Goal: Transaction & Acquisition: Purchase product/service

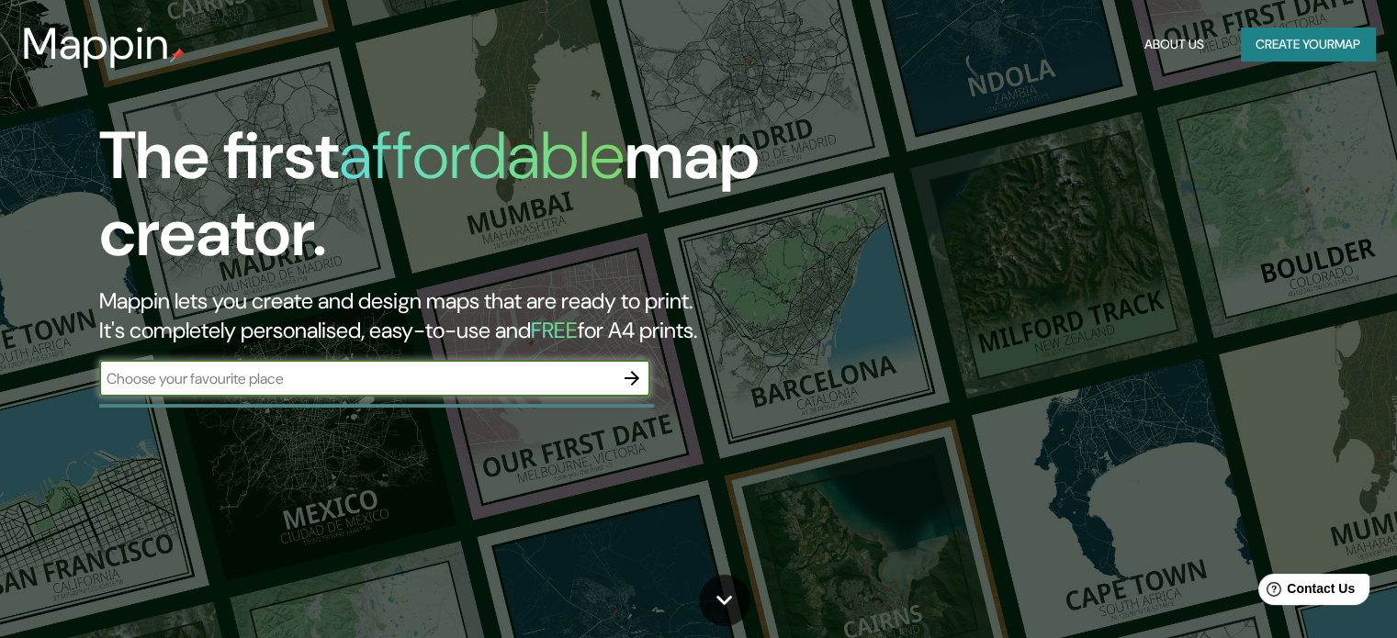
click at [468, 385] on input "text" at bounding box center [356, 378] width 514 height 21
type input "oxapampa"
click at [632, 382] on icon "button" at bounding box center [632, 378] width 22 height 22
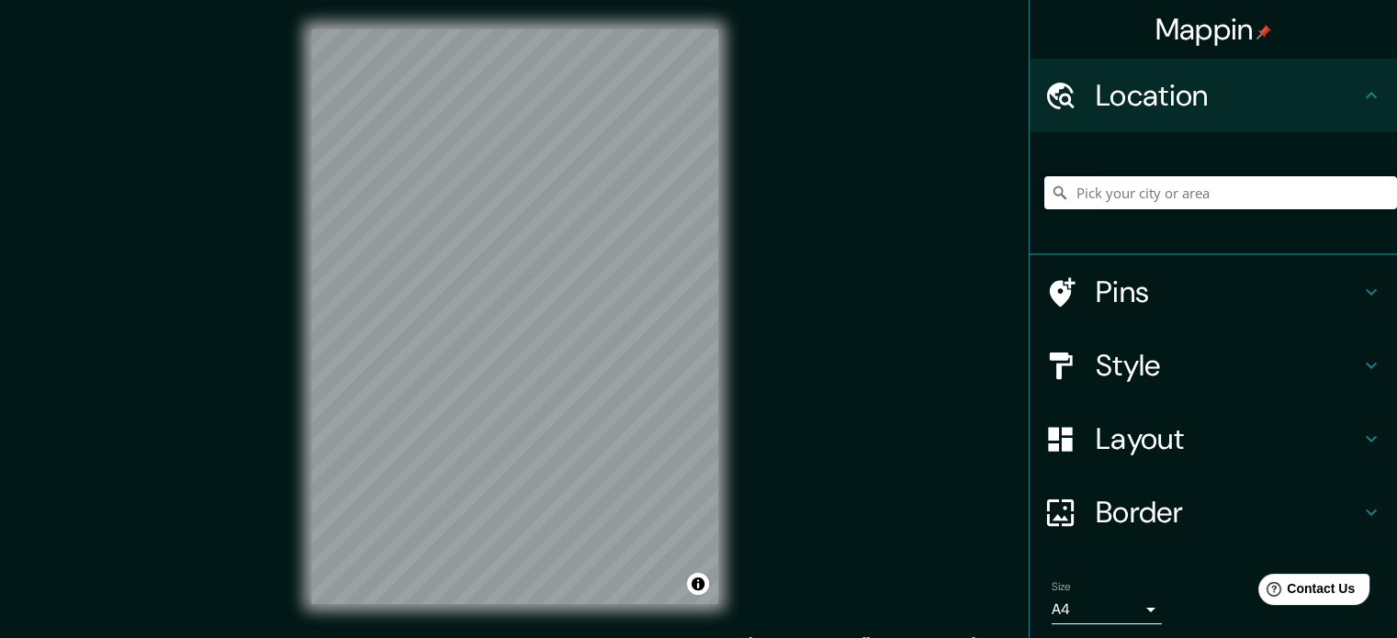
click at [1183, 193] on input "Pick your city or area" at bounding box center [1220, 192] width 353 height 33
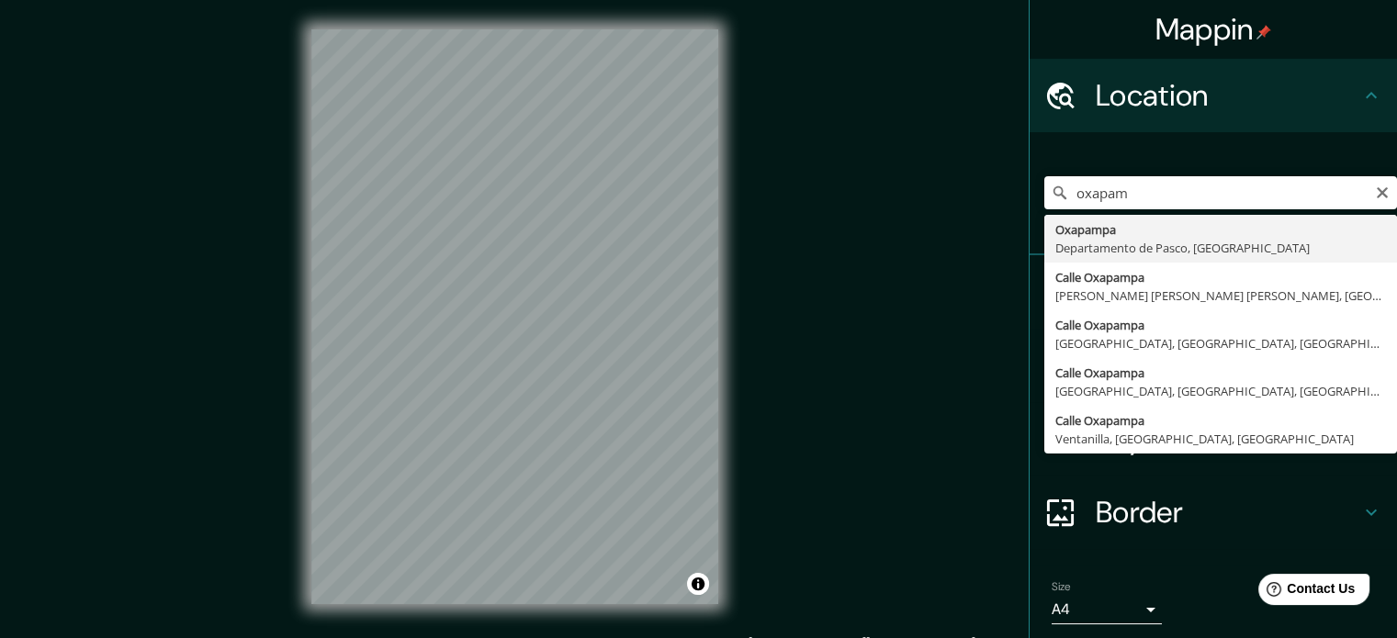
type input "Oxapampa, Departamento de Pasco, [GEOGRAPHIC_DATA]"
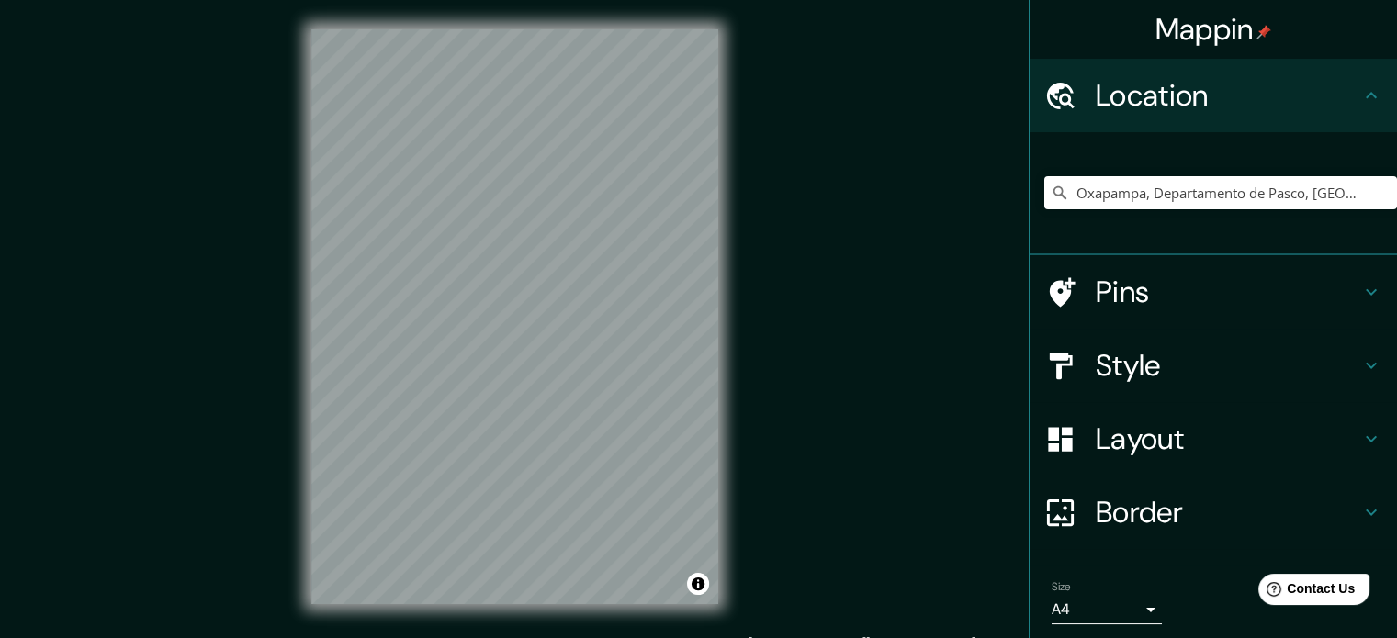
click at [1255, 375] on h4 "Style" at bounding box center [1228, 365] width 265 height 37
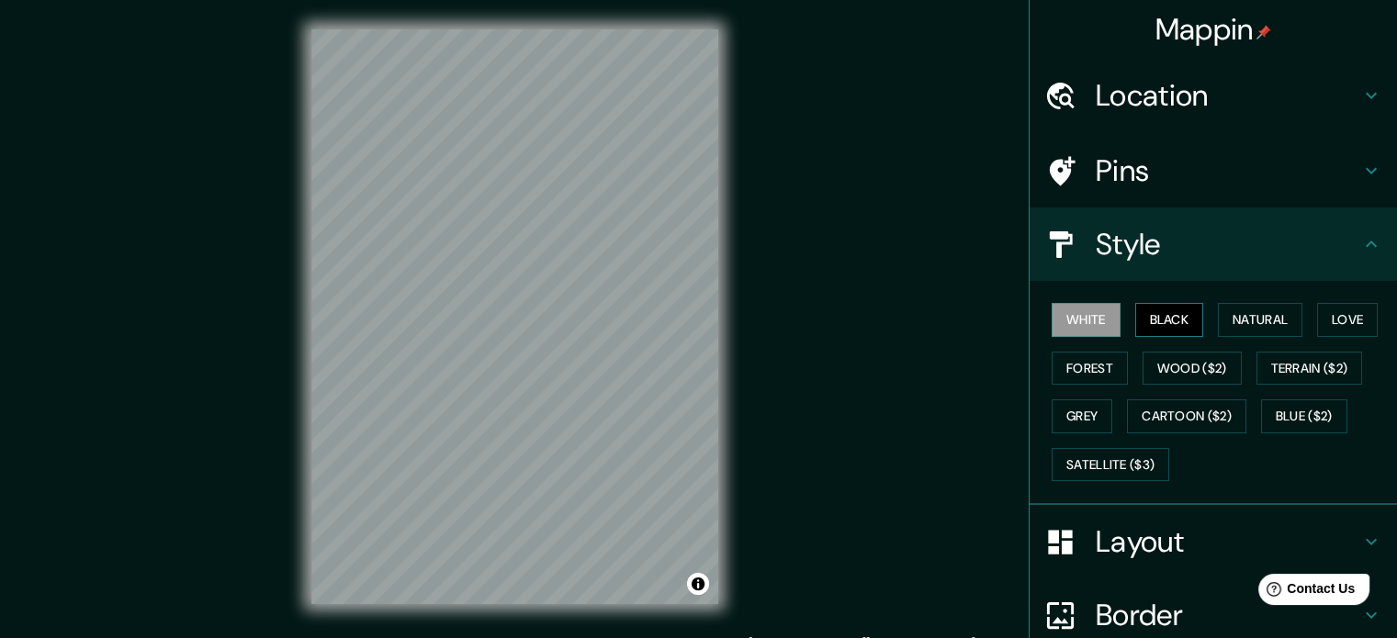
click at [1162, 309] on button "Black" at bounding box center [1169, 320] width 69 height 34
click at [1066, 329] on button "White" at bounding box center [1086, 320] width 69 height 34
click at [1190, 325] on button "Black" at bounding box center [1169, 320] width 69 height 34
click at [1262, 321] on button "Natural" at bounding box center [1260, 320] width 85 height 34
click at [1179, 320] on button "Black" at bounding box center [1169, 320] width 69 height 34
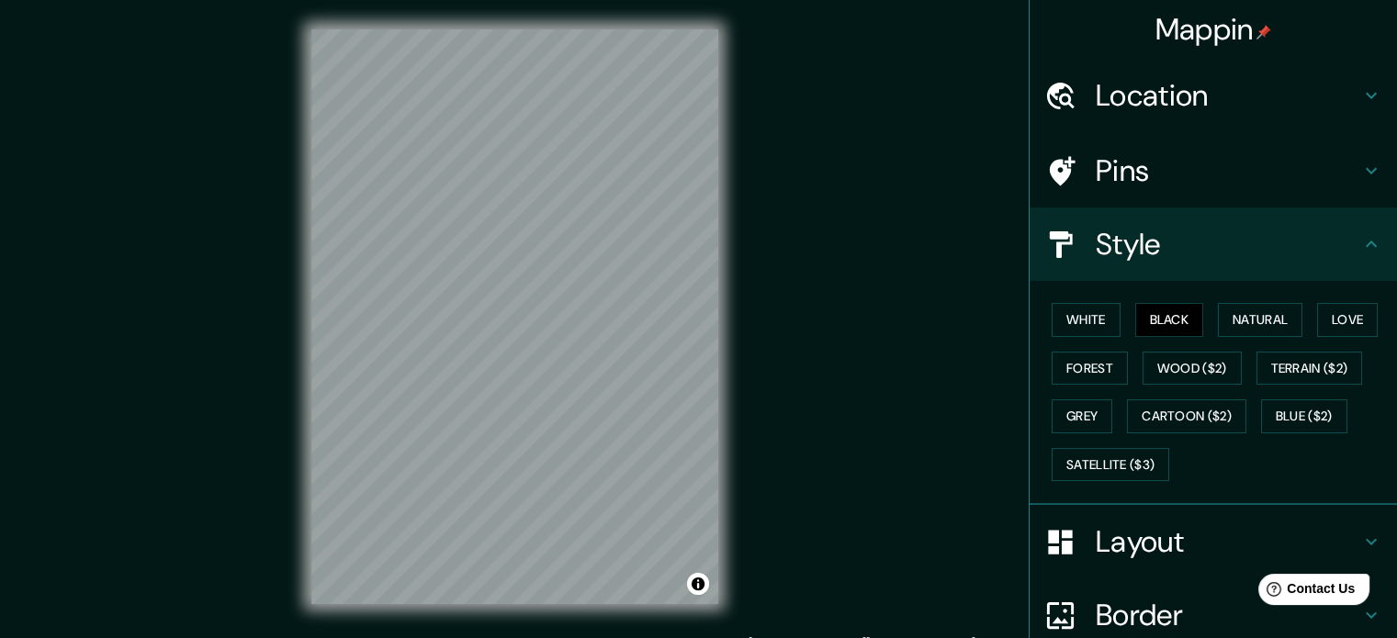
click at [1201, 171] on h4 "Pins" at bounding box center [1228, 170] width 265 height 37
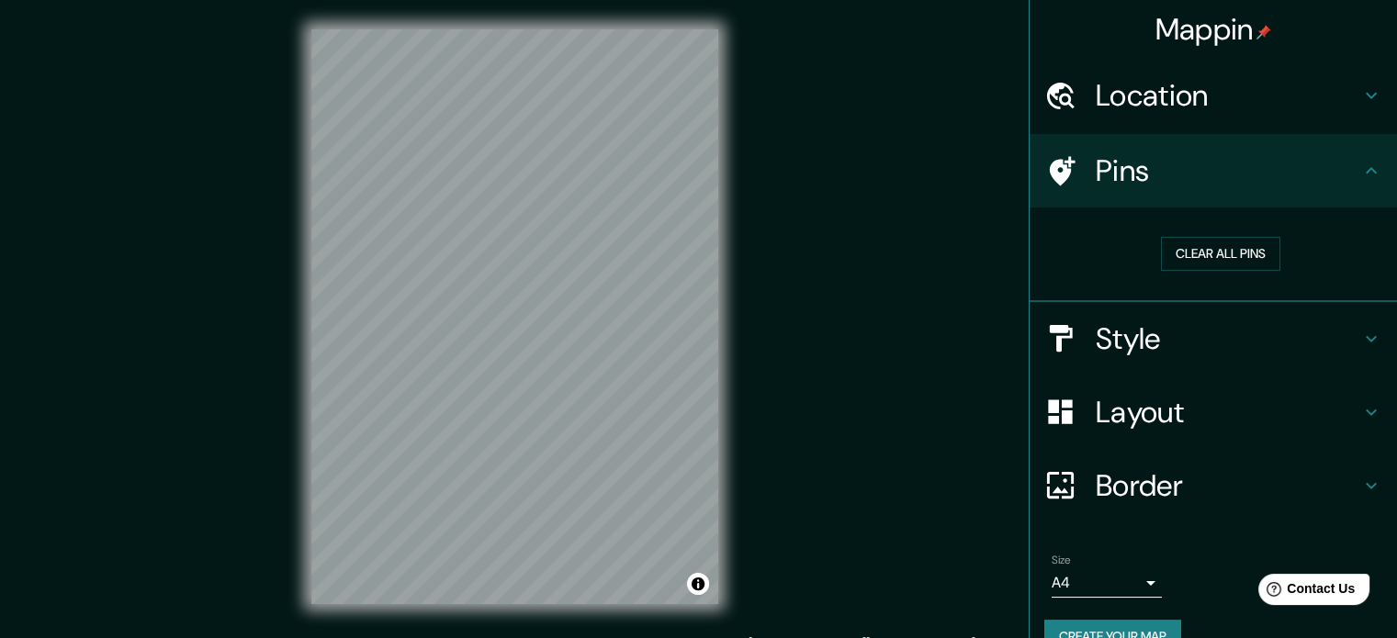
click at [1201, 171] on h4 "Pins" at bounding box center [1228, 170] width 265 height 37
click at [1238, 334] on h4 "Style" at bounding box center [1228, 339] width 265 height 37
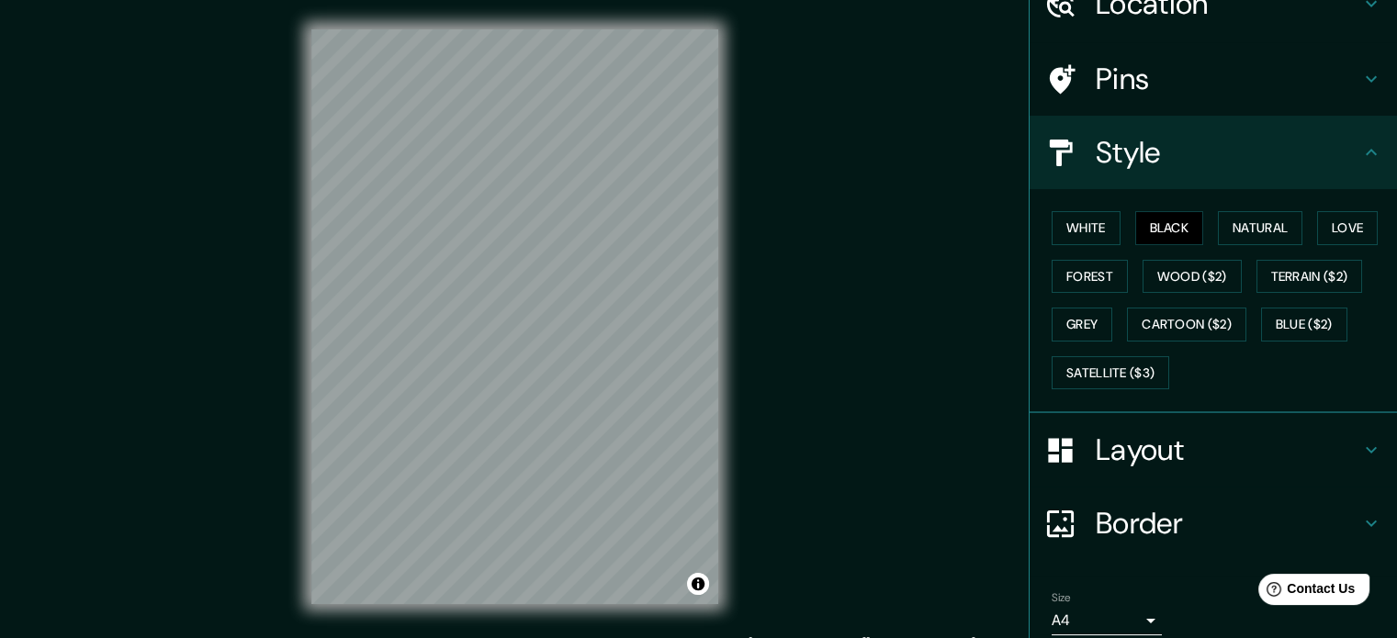
click at [1209, 446] on h4 "Layout" at bounding box center [1228, 450] width 265 height 37
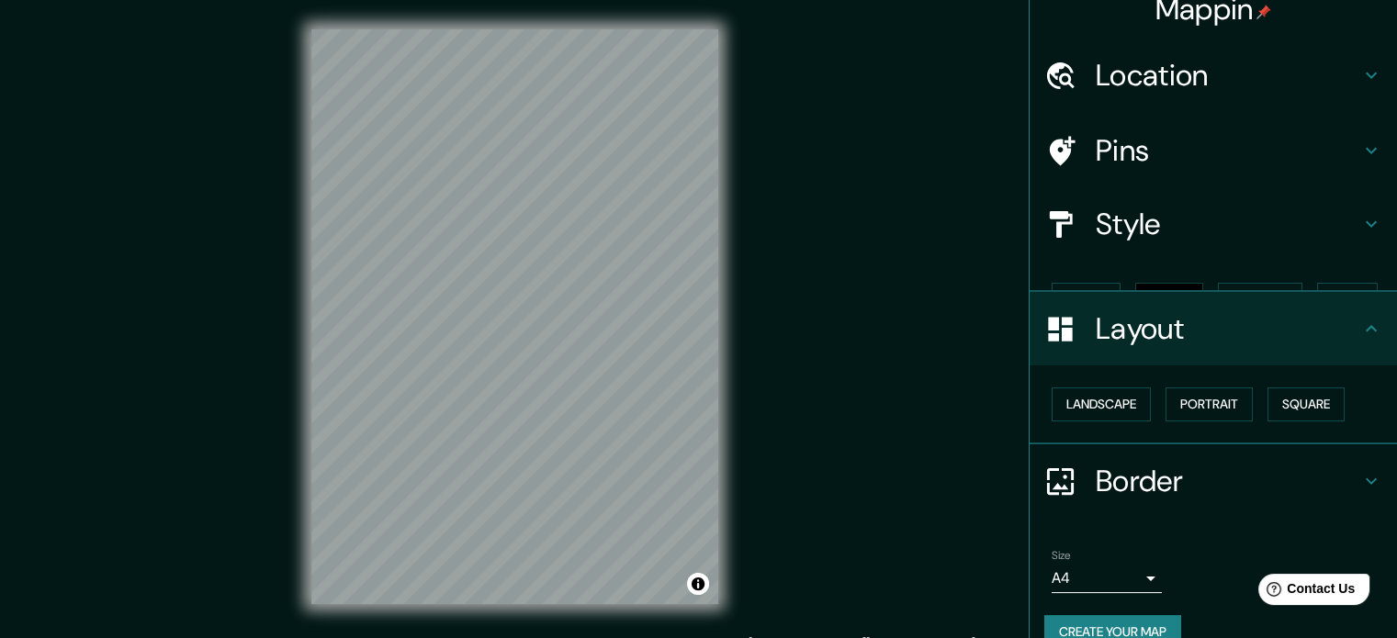
scroll to position [20, 0]
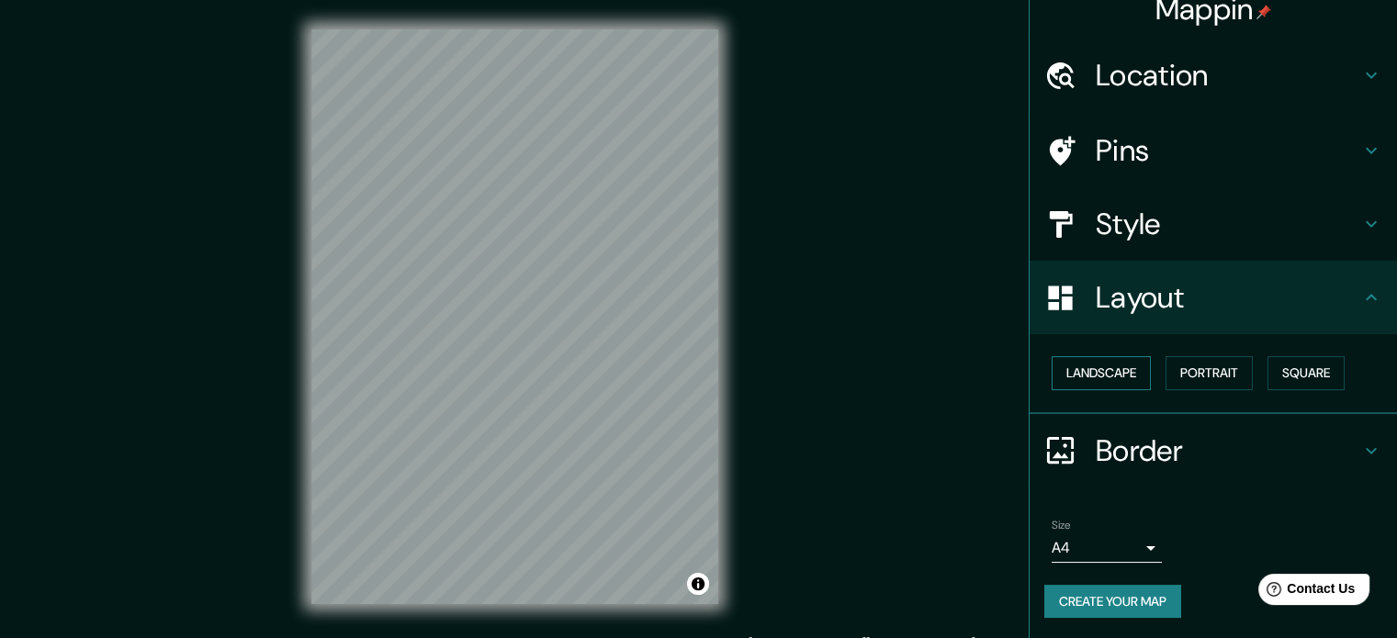
click at [1116, 378] on button "Landscape" at bounding box center [1101, 373] width 99 height 34
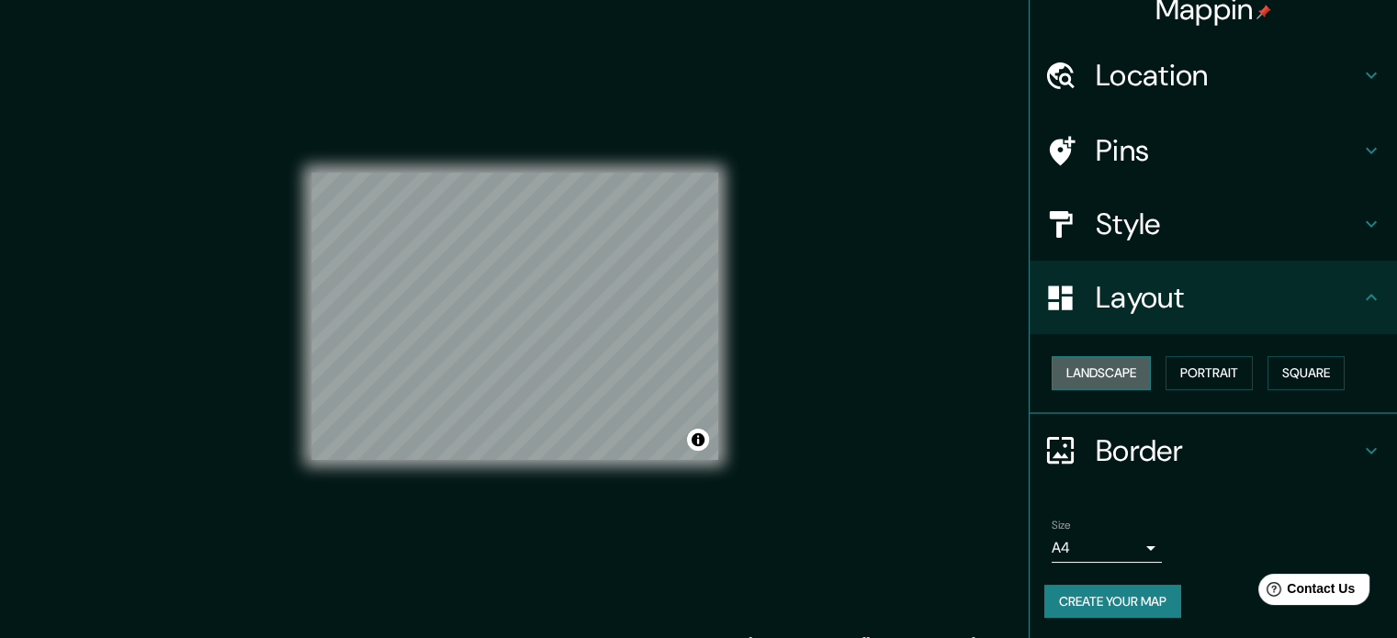
click at [1116, 378] on button "Landscape" at bounding box center [1101, 373] width 99 height 34
click at [1199, 366] on button "Portrait" at bounding box center [1209, 373] width 87 height 34
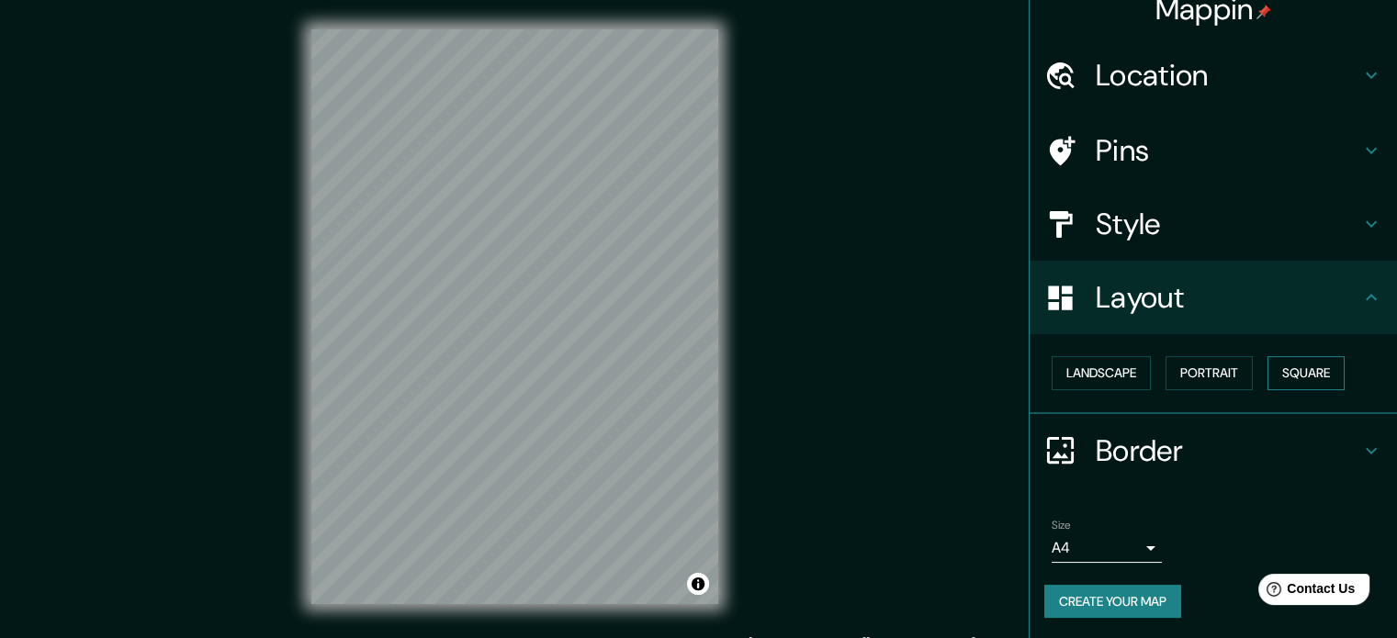
click at [1275, 371] on button "Square" at bounding box center [1306, 373] width 77 height 34
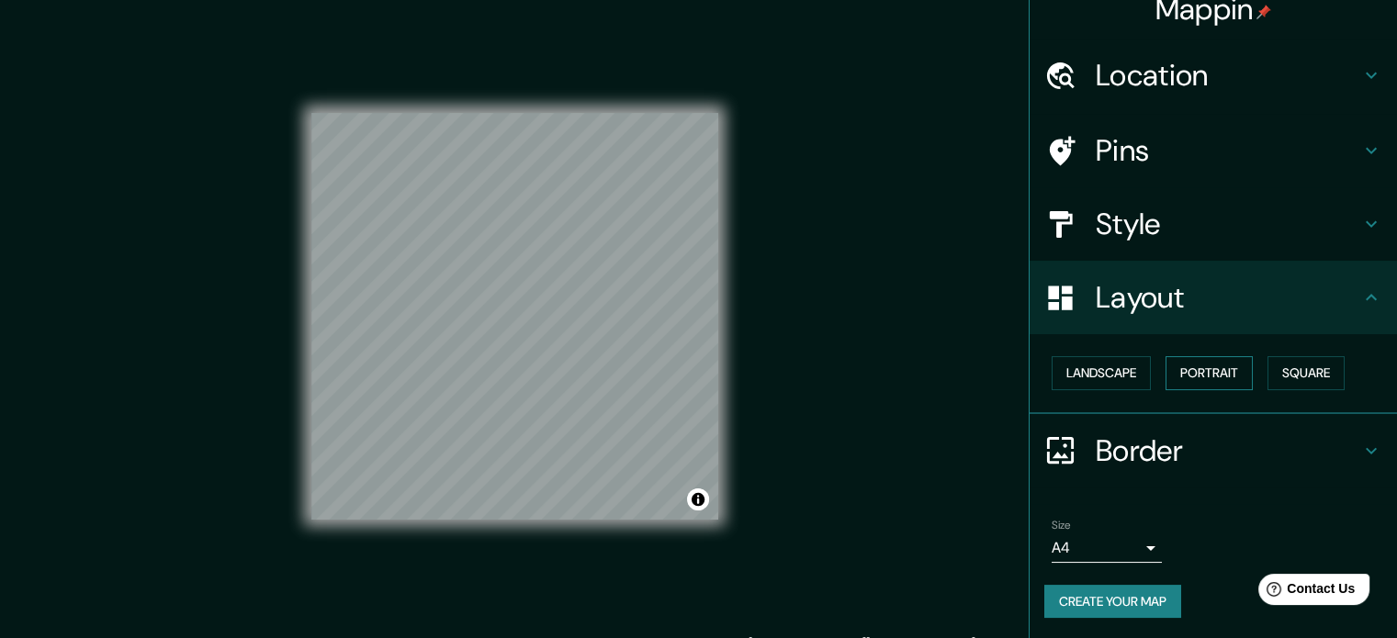
click at [1216, 375] on button "Portrait" at bounding box center [1209, 373] width 87 height 34
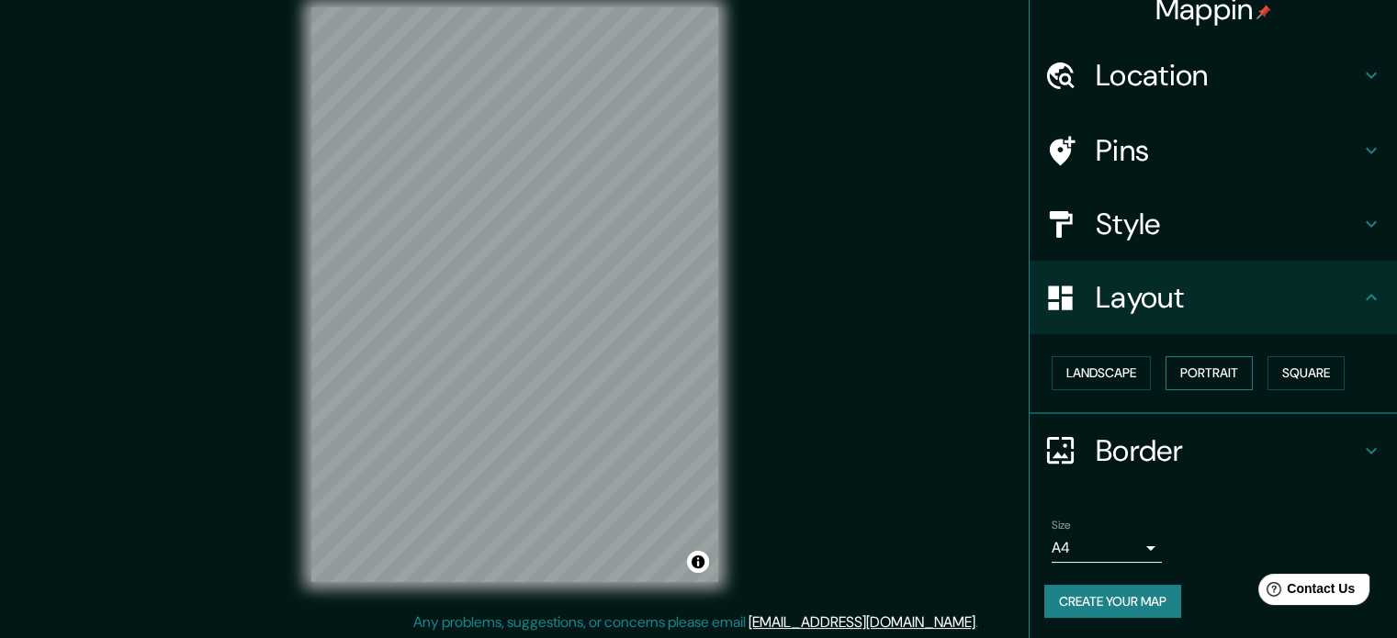
scroll to position [24, 0]
click at [1238, 438] on h4 "Border" at bounding box center [1228, 451] width 265 height 37
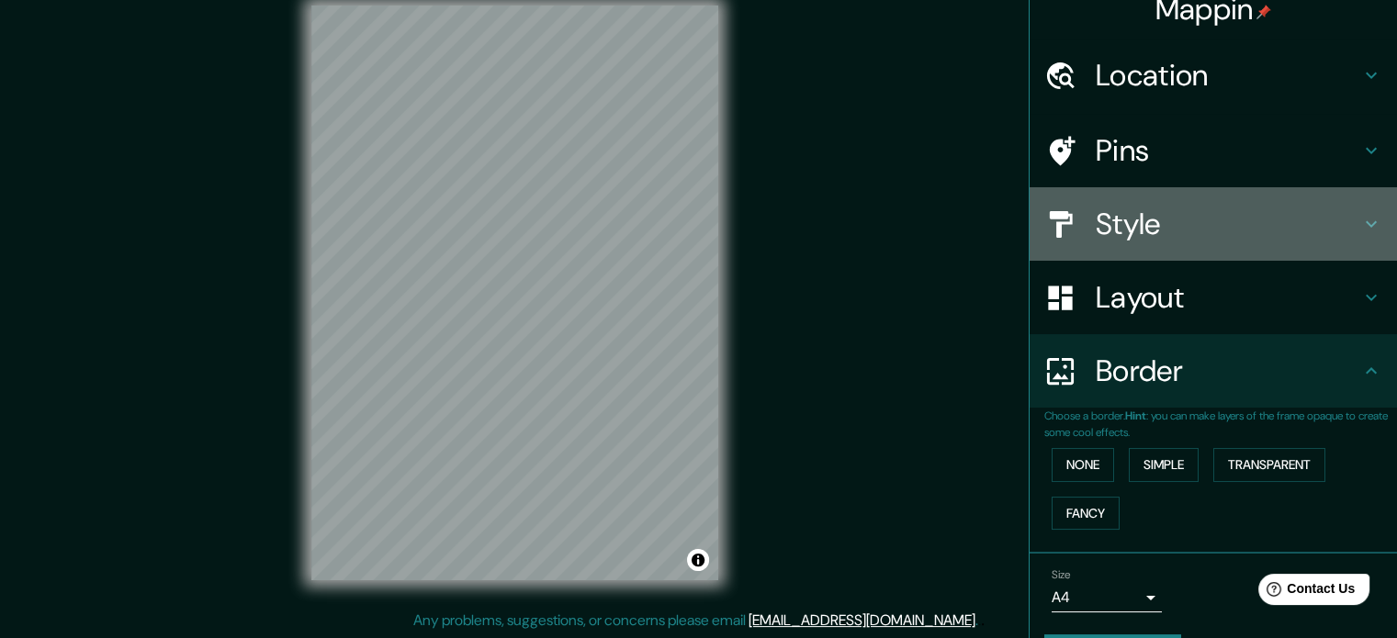
click at [1185, 220] on h4 "Style" at bounding box center [1228, 224] width 265 height 37
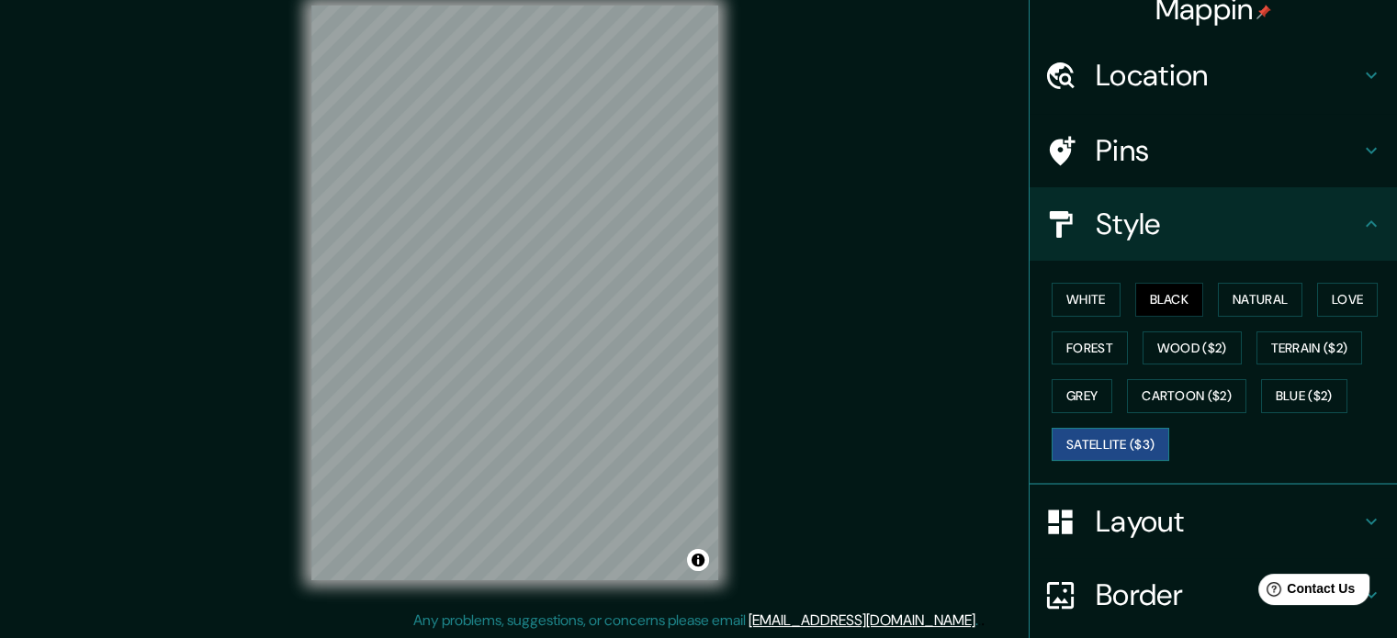
click at [1139, 434] on button "Satellite ($3)" at bounding box center [1111, 445] width 118 height 34
click at [1168, 398] on button "Cartoon ($2)" at bounding box center [1186, 396] width 119 height 34
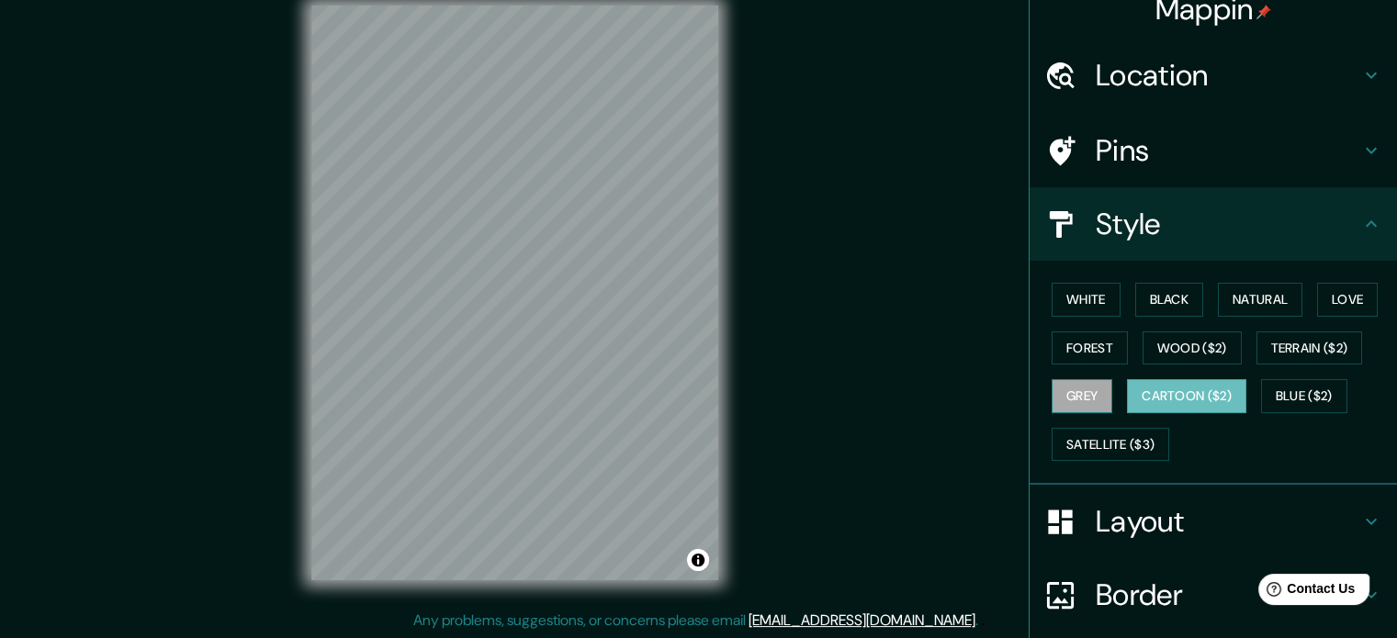
click at [1084, 386] on button "Grey" at bounding box center [1082, 396] width 61 height 34
click at [1161, 307] on button "Black" at bounding box center [1169, 300] width 69 height 34
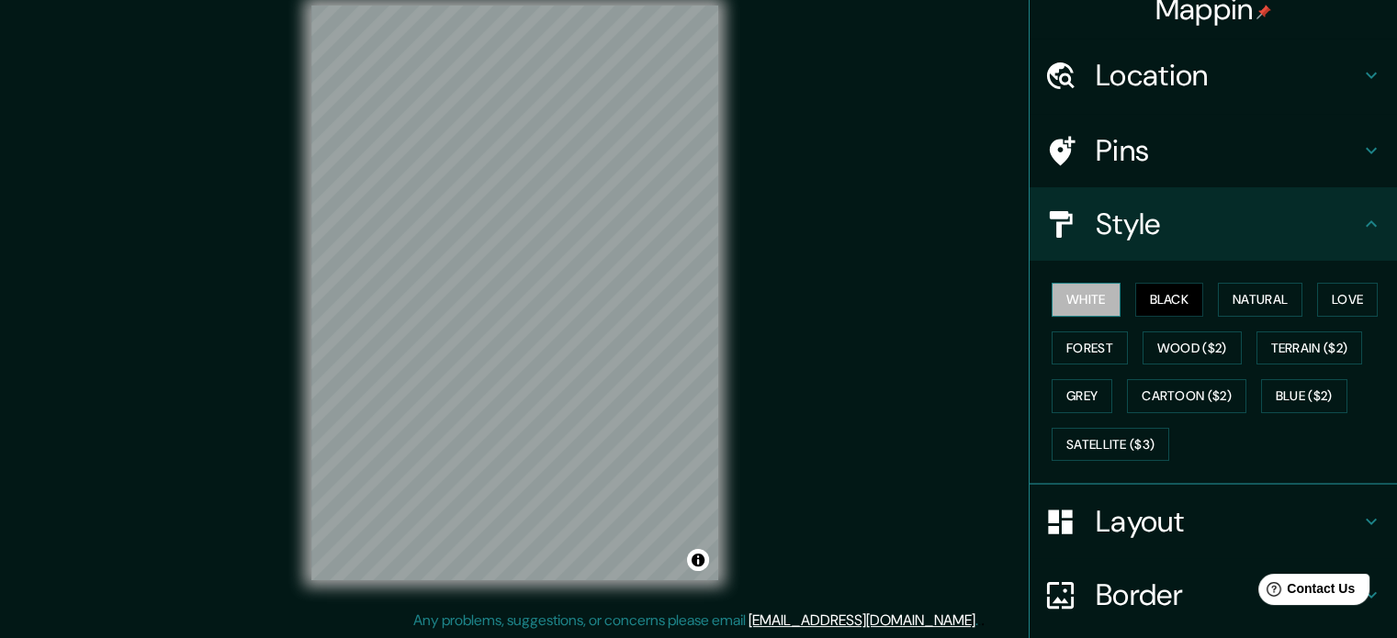
click at [1077, 300] on button "White" at bounding box center [1086, 300] width 69 height 34
click at [1129, 538] on div "Layout" at bounding box center [1213, 521] width 367 height 73
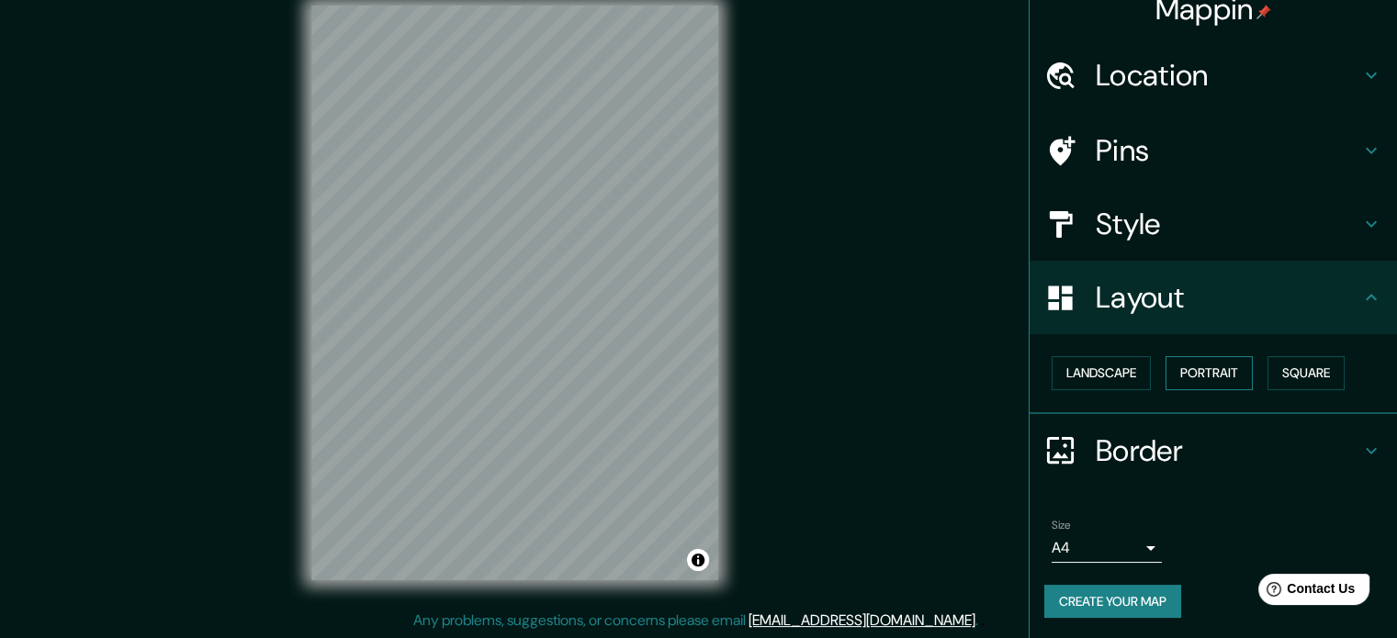
click at [1213, 368] on button "Portrait" at bounding box center [1209, 373] width 87 height 34
click at [1106, 376] on button "Landscape" at bounding box center [1101, 373] width 99 height 34
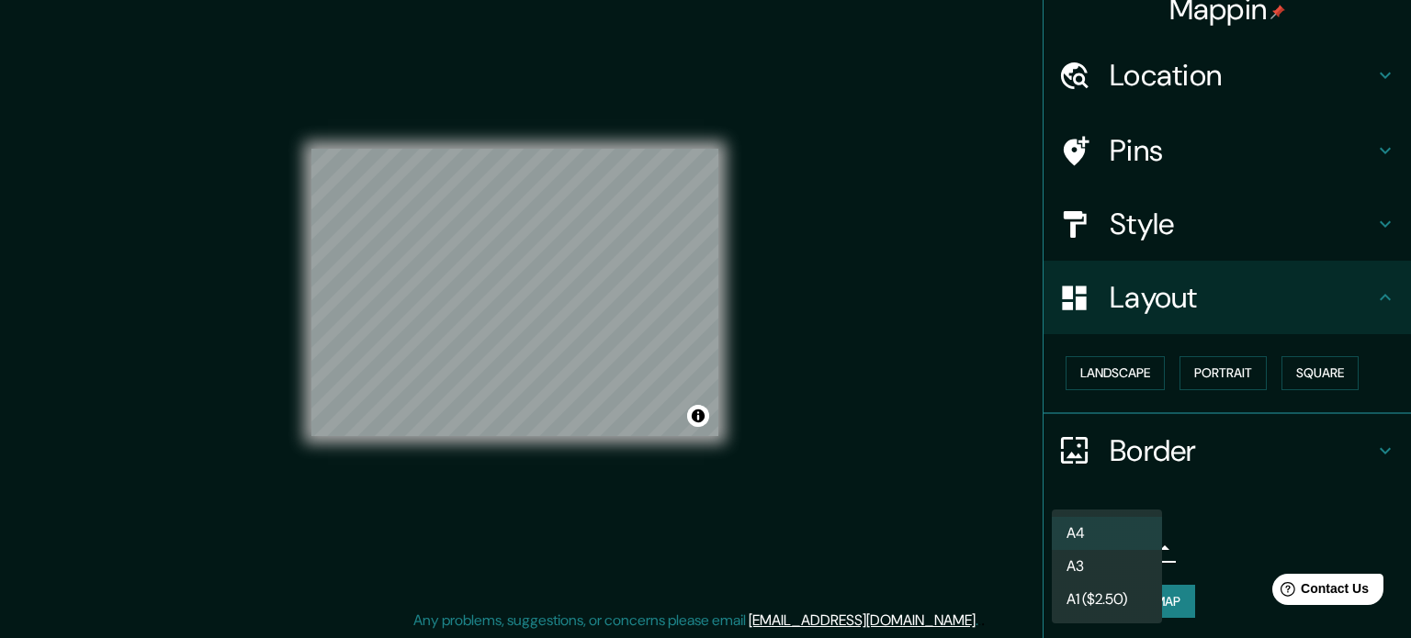
click at [1132, 543] on body "Mappin Location [GEOGRAPHIC_DATA], [GEOGRAPHIC_DATA], [GEOGRAPHIC_DATA] Pins St…" at bounding box center [705, 295] width 1411 height 638
click at [1124, 557] on li "A3" at bounding box center [1107, 566] width 110 height 33
type input "a4"
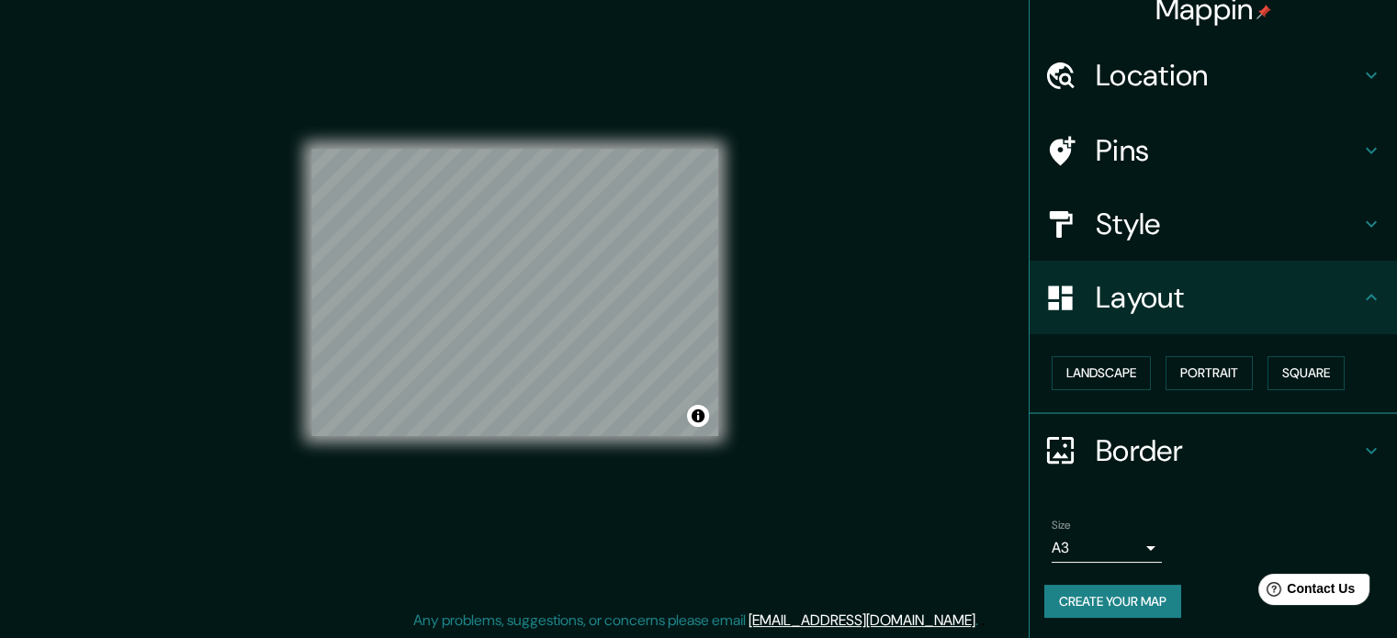
click at [1279, 499] on ul "Location [GEOGRAPHIC_DATA], [GEOGRAPHIC_DATA], [GEOGRAPHIC_DATA] Pins Style Lay…" at bounding box center [1213, 340] width 367 height 602
click at [1294, 378] on button "Square" at bounding box center [1306, 373] width 77 height 34
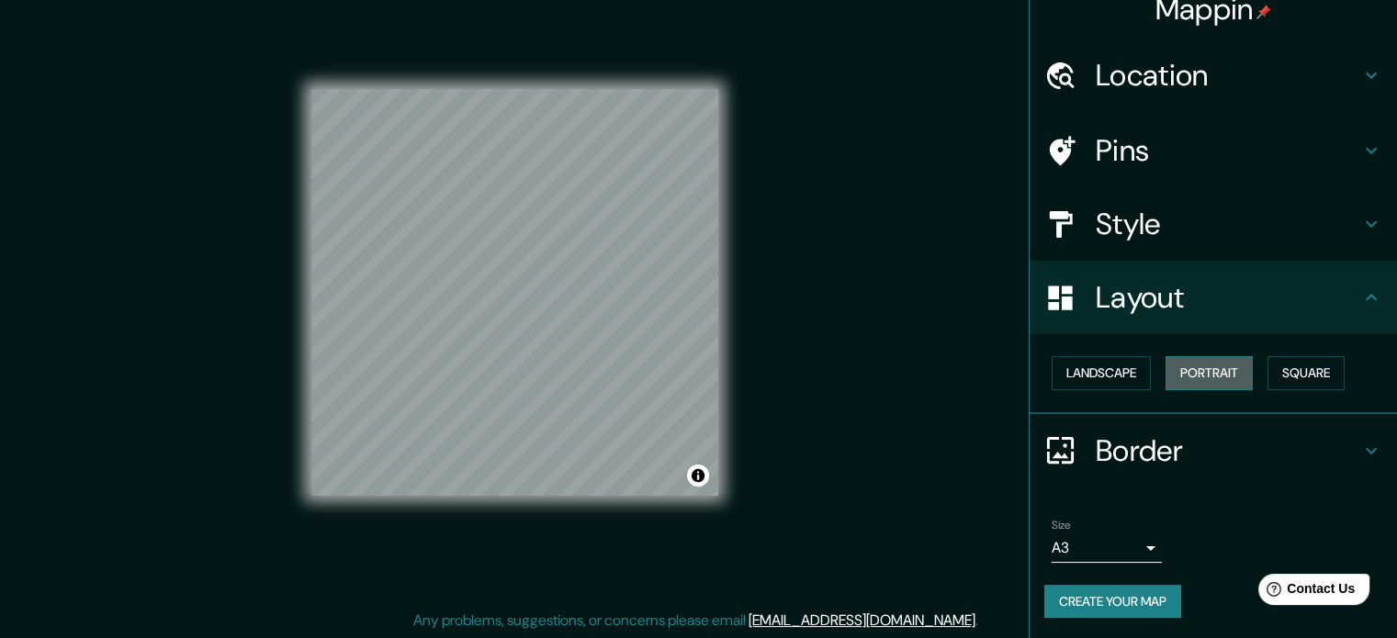
click at [1216, 374] on button "Portrait" at bounding box center [1209, 373] width 87 height 34
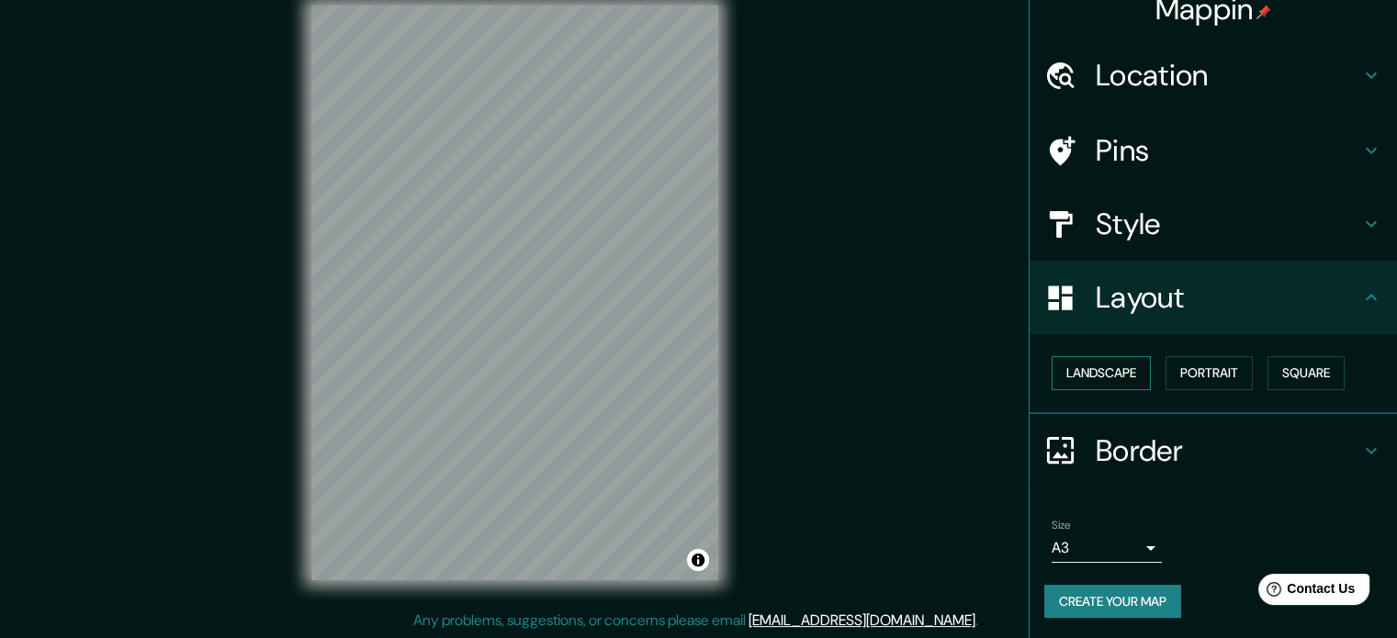
click at [1113, 372] on button "Landscape" at bounding box center [1101, 373] width 99 height 34
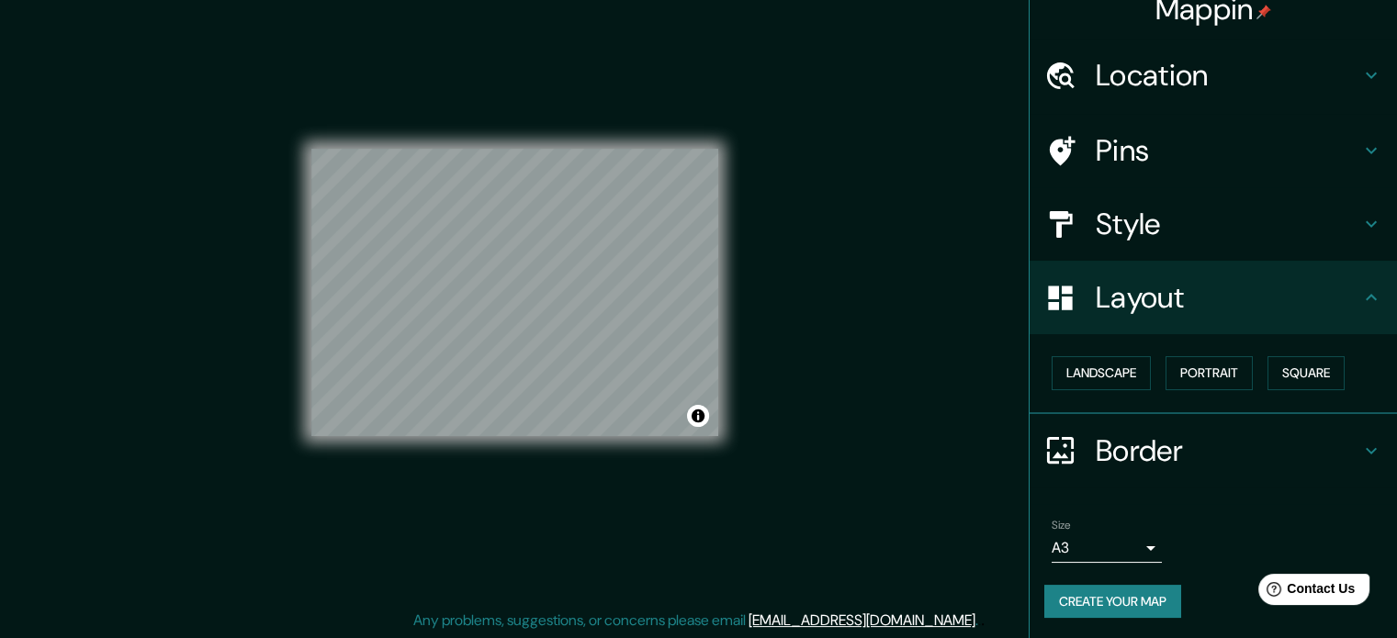
click at [1194, 209] on h4 "Style" at bounding box center [1228, 224] width 265 height 37
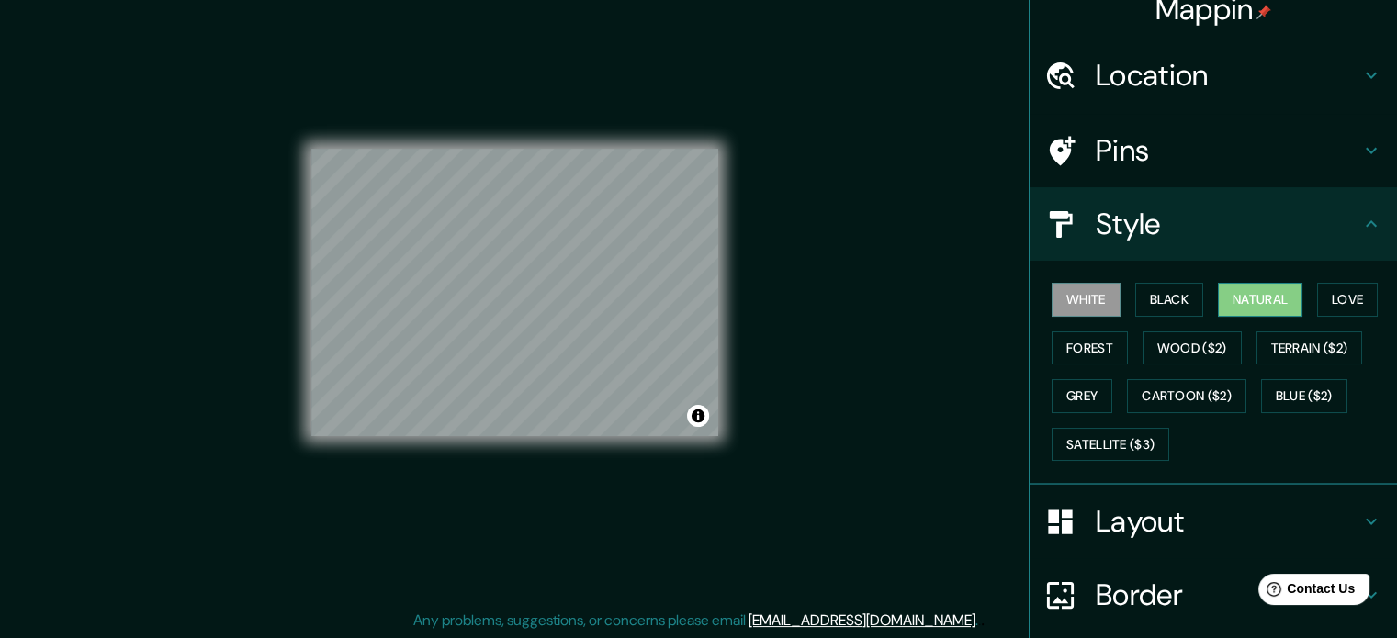
click at [1243, 295] on button "Natural" at bounding box center [1260, 300] width 85 height 34
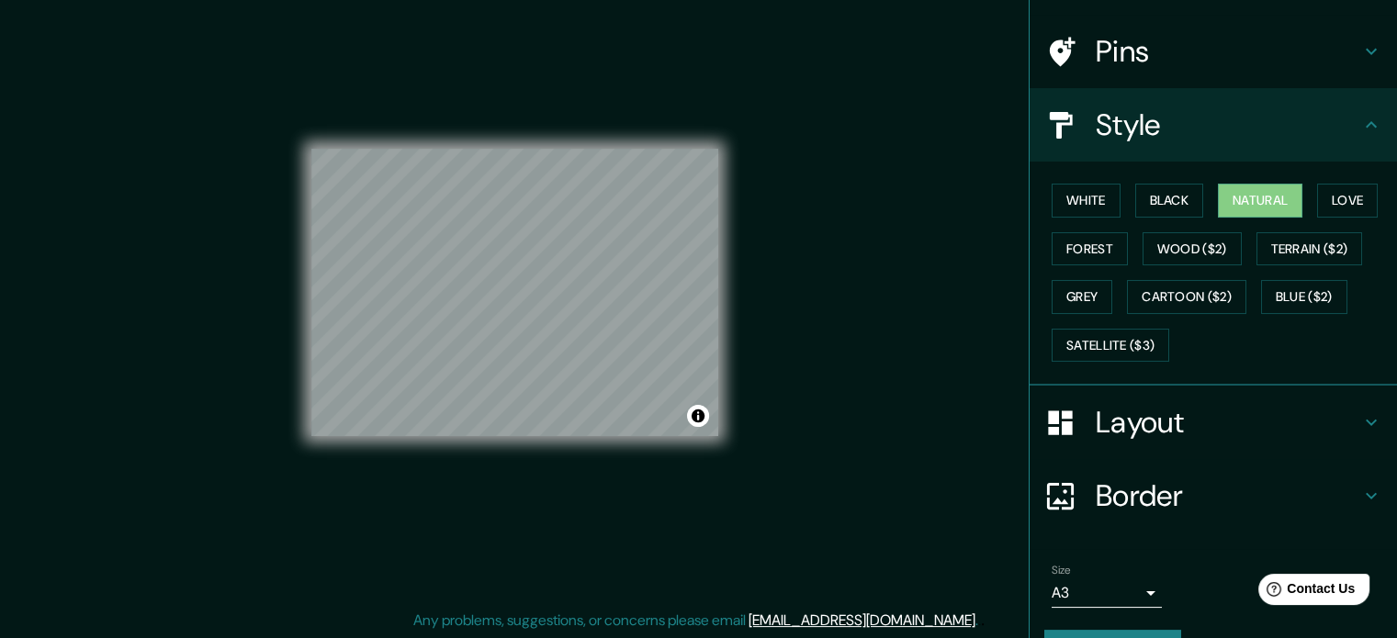
scroll to position [163, 0]
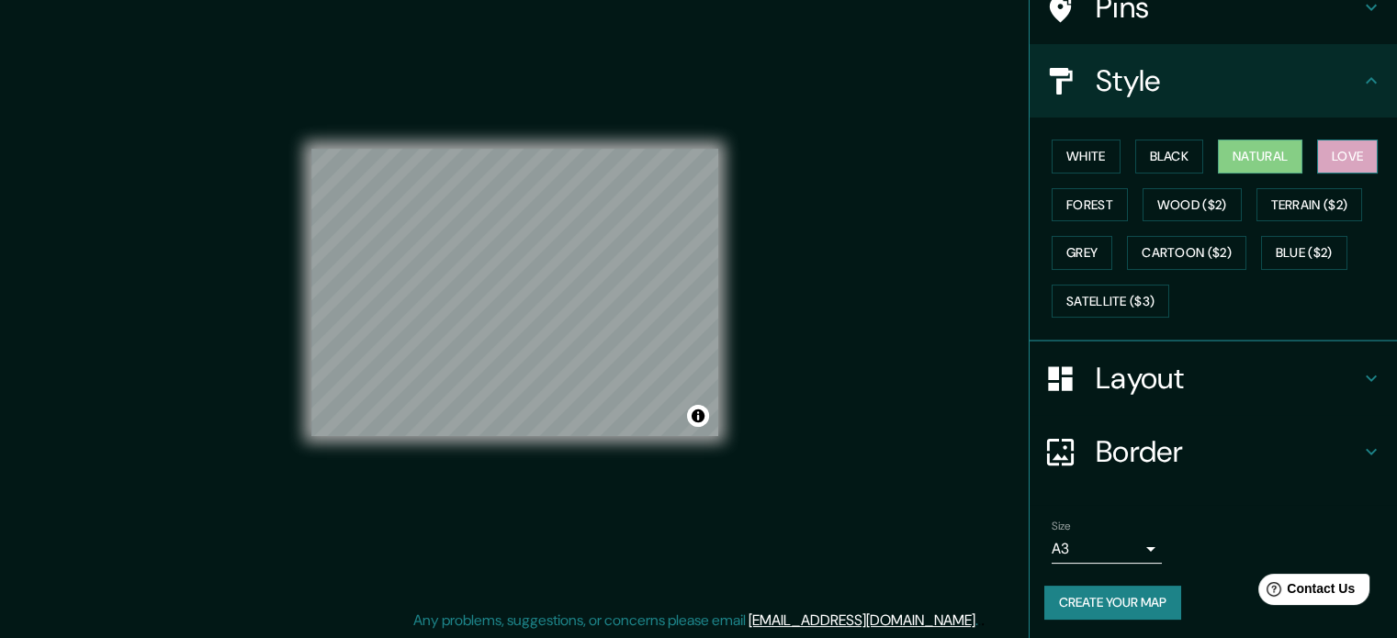
click at [1318, 161] on button "Love" at bounding box center [1347, 157] width 61 height 34
click at [1260, 154] on button "Natural" at bounding box center [1260, 157] width 85 height 34
click at [1179, 154] on button "Black" at bounding box center [1169, 157] width 69 height 34
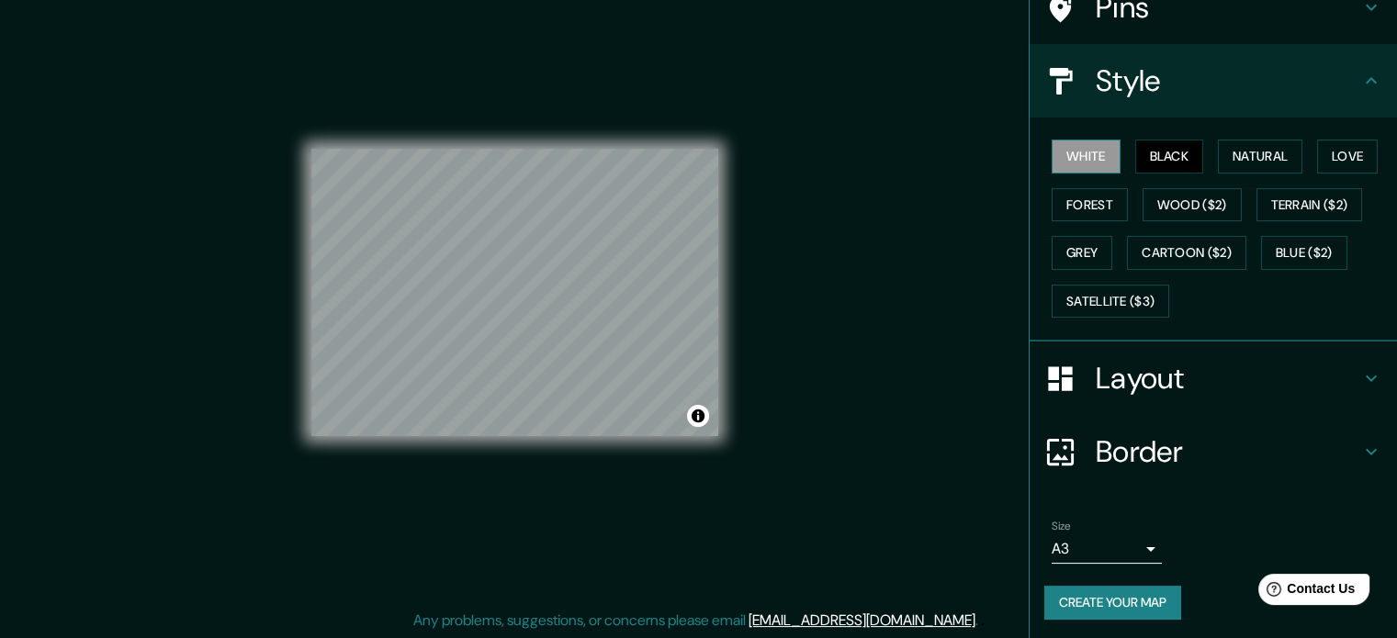
click at [1084, 154] on button "White" at bounding box center [1086, 157] width 69 height 34
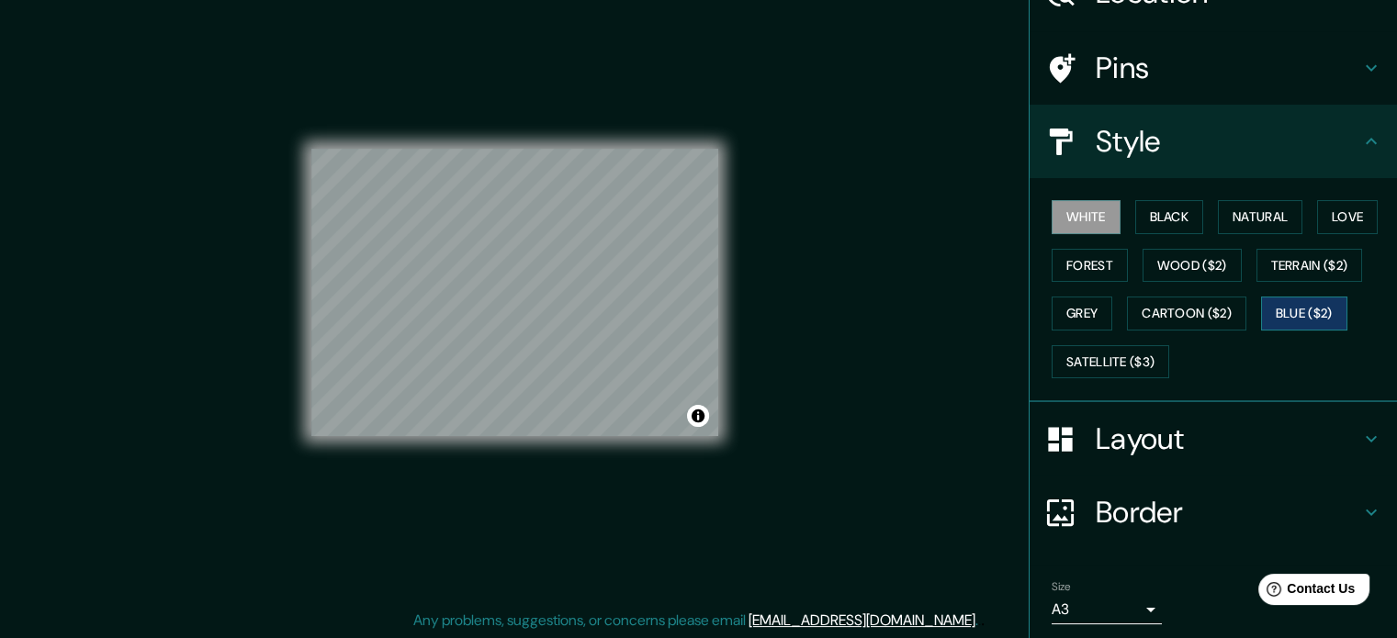
scroll to position [0, 0]
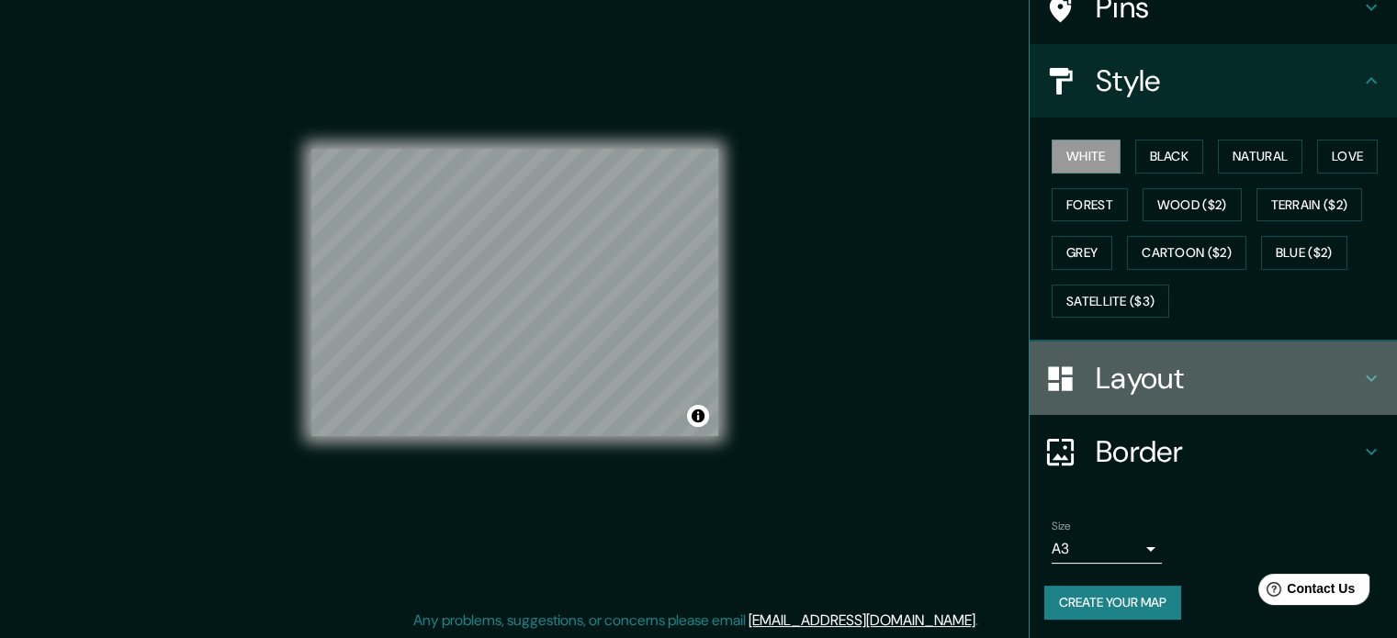
click at [1238, 380] on h4 "Layout" at bounding box center [1228, 378] width 265 height 37
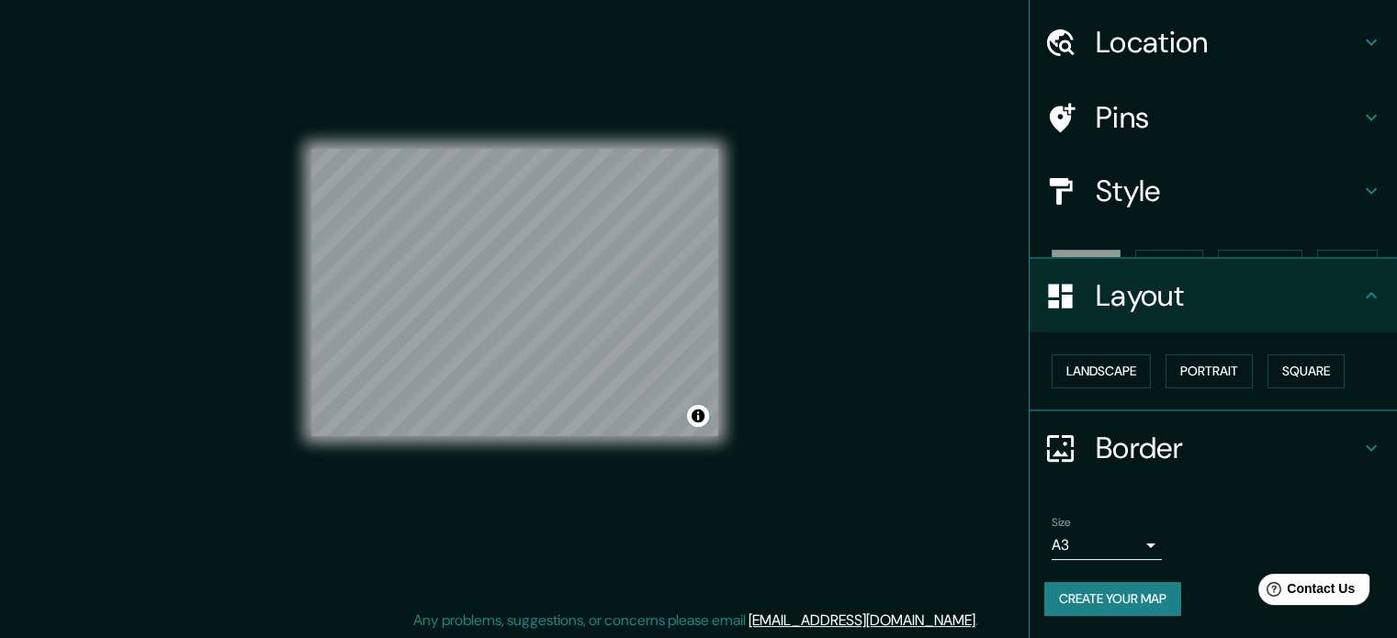
scroll to position [20, 0]
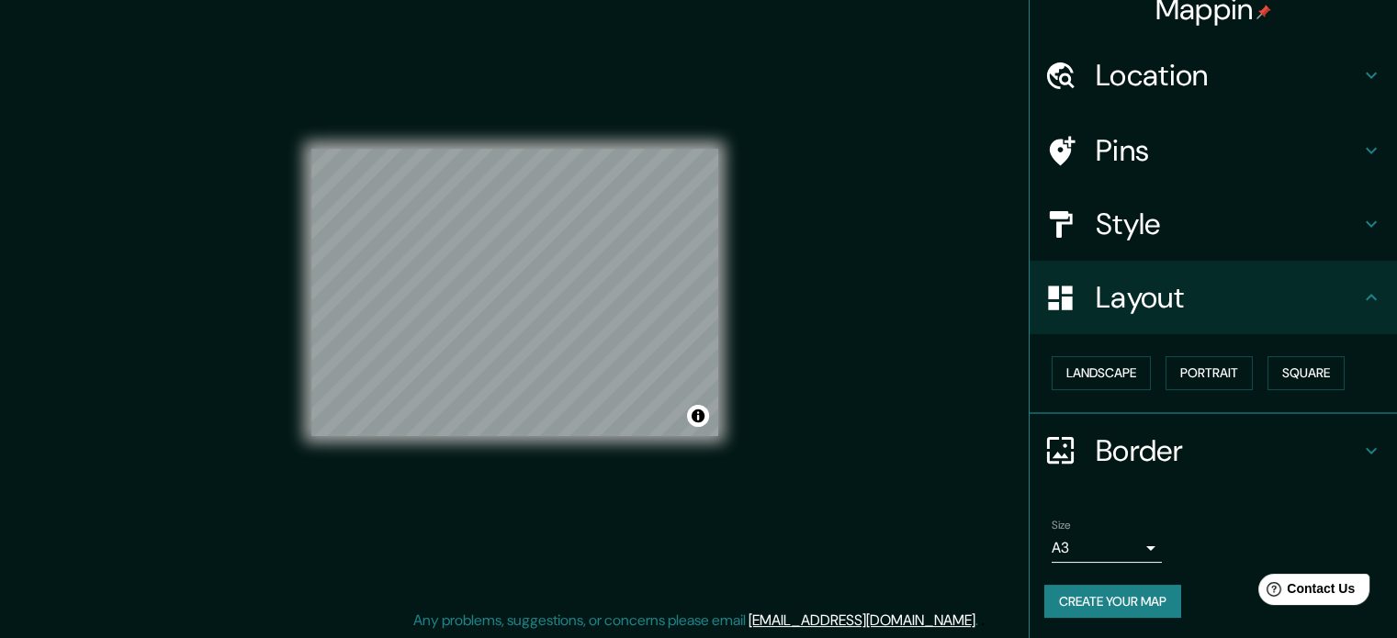
click at [1235, 425] on div "Border" at bounding box center [1213, 450] width 367 height 73
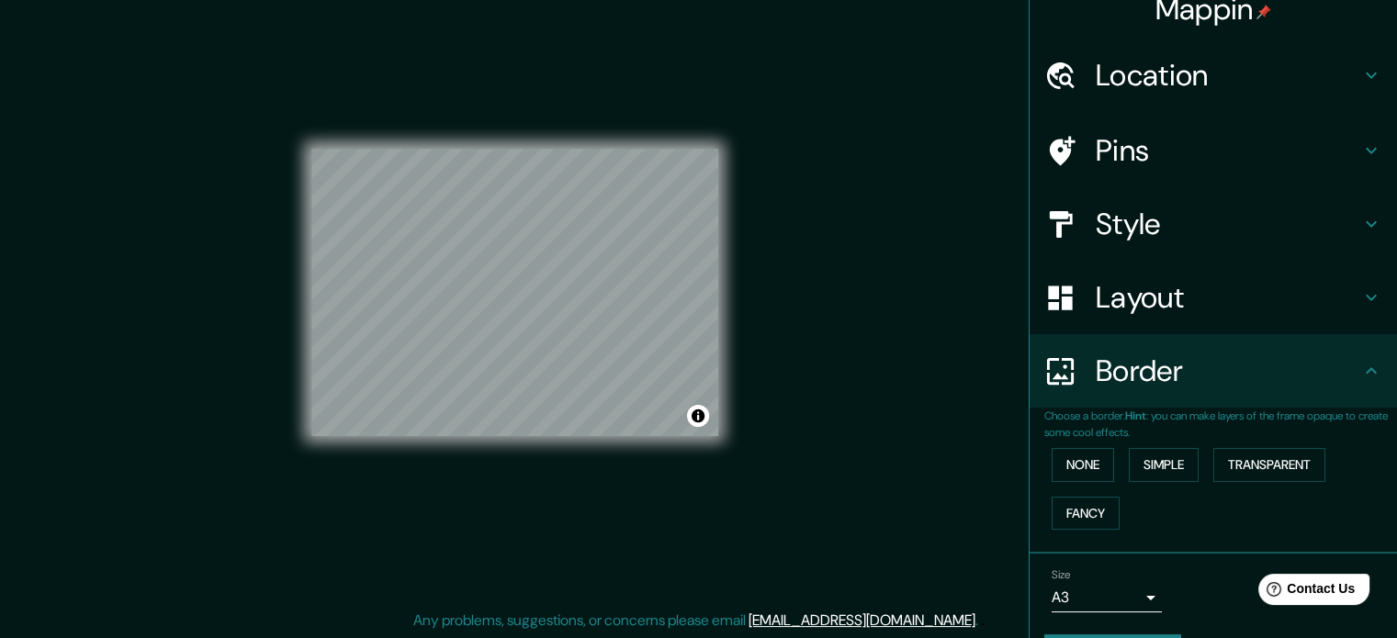
click at [1102, 464] on div "None Simple Transparent Fancy" at bounding box center [1220, 489] width 353 height 96
click at [1088, 464] on button "None" at bounding box center [1083, 465] width 62 height 34
click at [1090, 504] on button "Fancy" at bounding box center [1086, 514] width 68 height 34
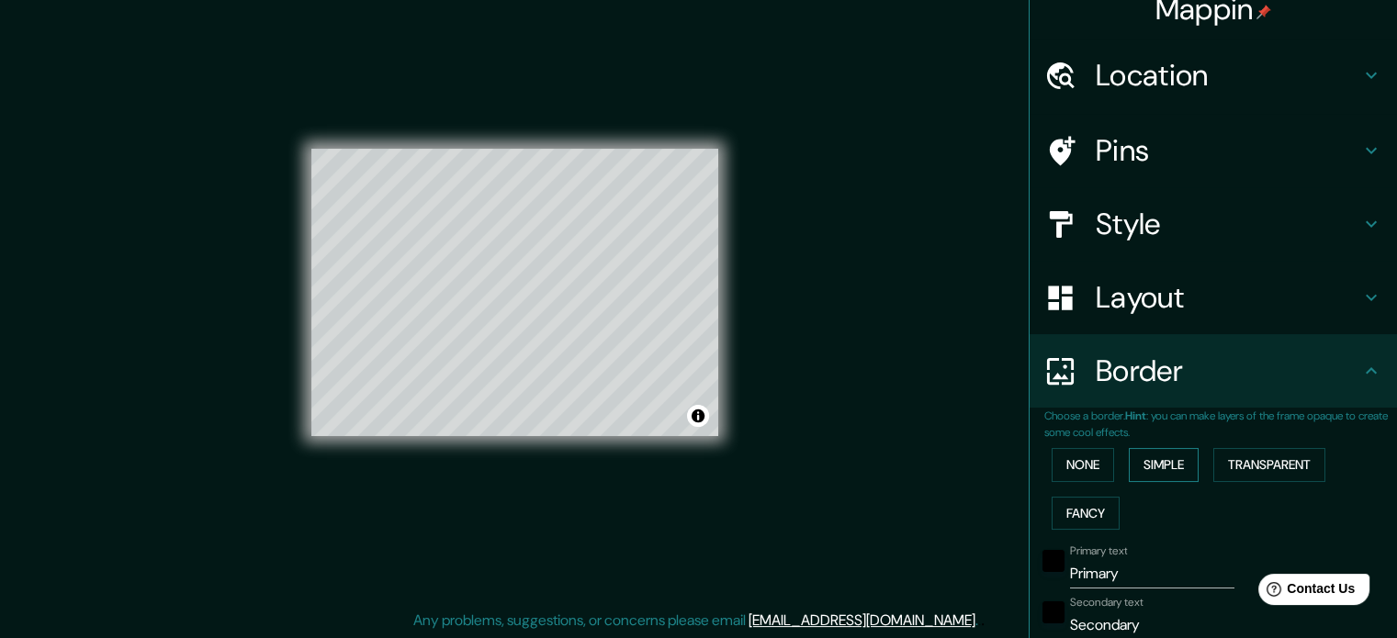
click at [1154, 465] on button "Simple" at bounding box center [1164, 465] width 70 height 34
click at [1244, 468] on button "Transparent" at bounding box center [1269, 465] width 112 height 34
click at [1083, 468] on button "None" at bounding box center [1083, 465] width 62 height 34
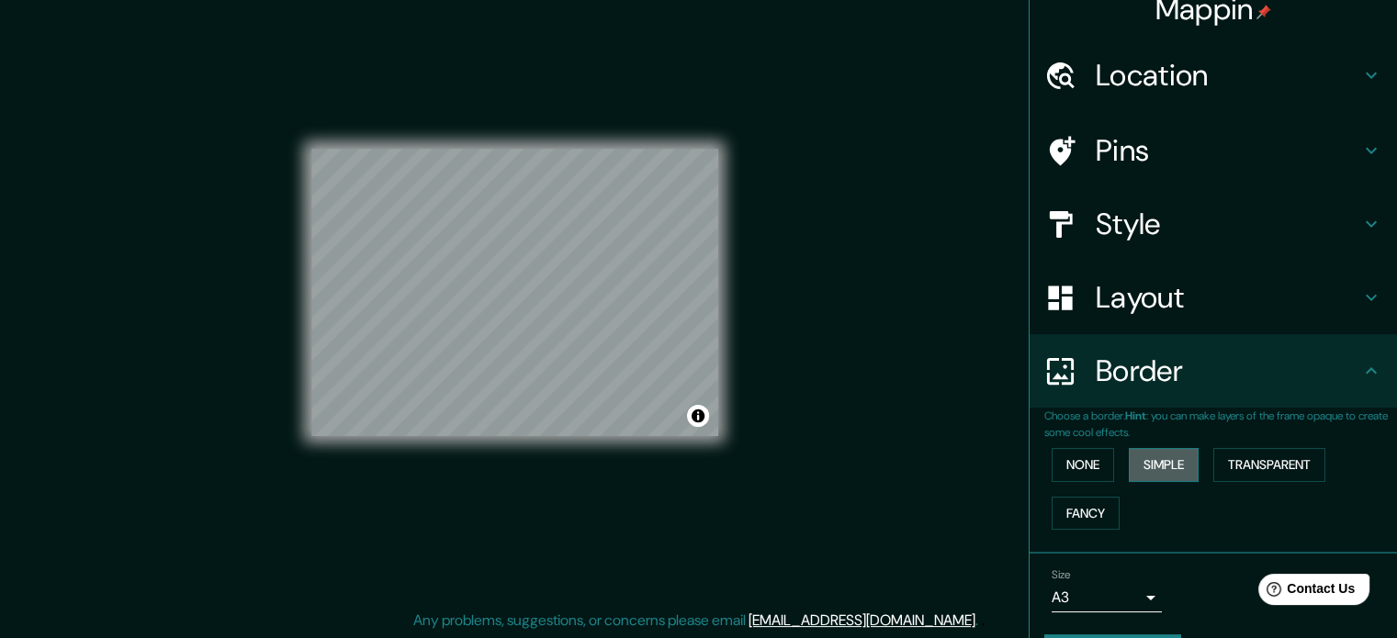
click at [1176, 465] on button "Simple" at bounding box center [1164, 465] width 70 height 34
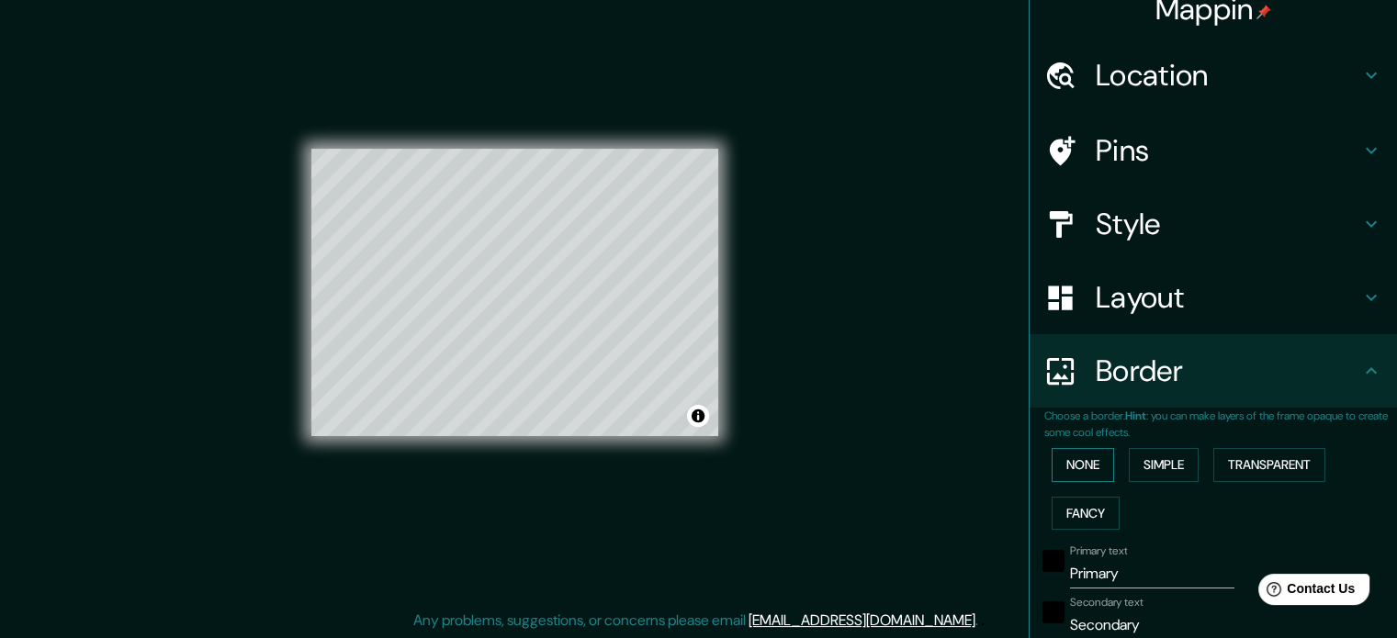
click at [1077, 462] on button "None" at bounding box center [1083, 465] width 62 height 34
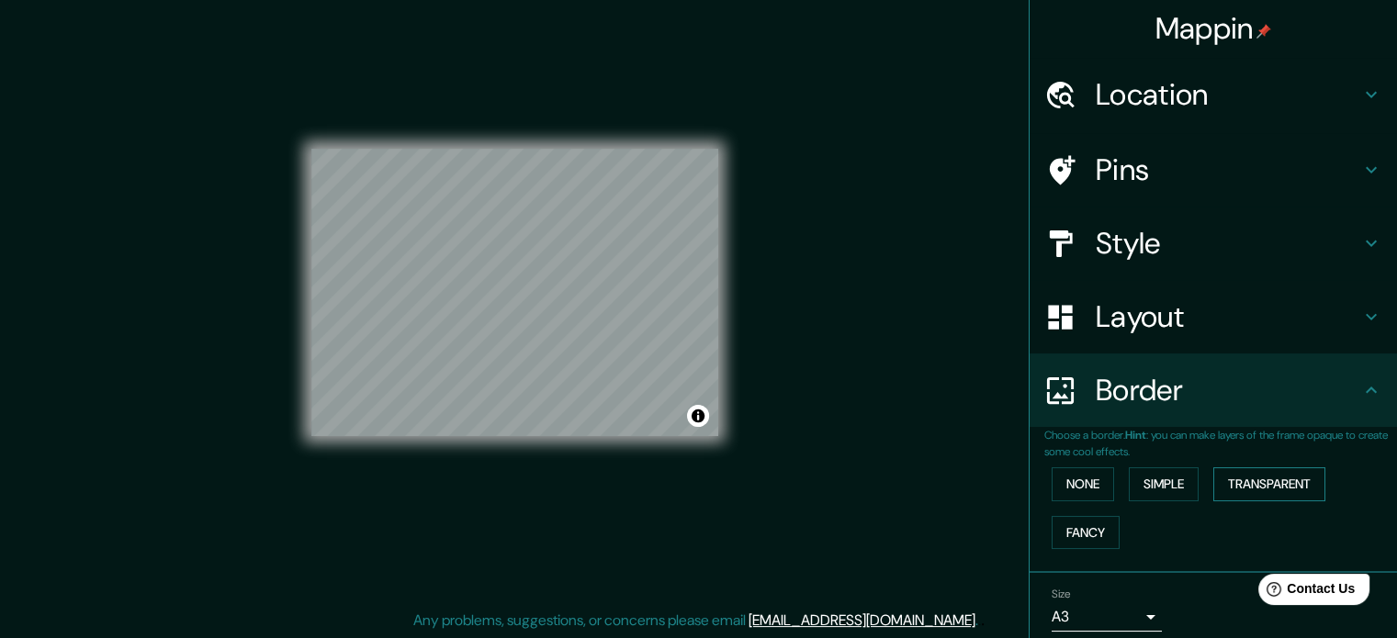
scroll to position [0, 0]
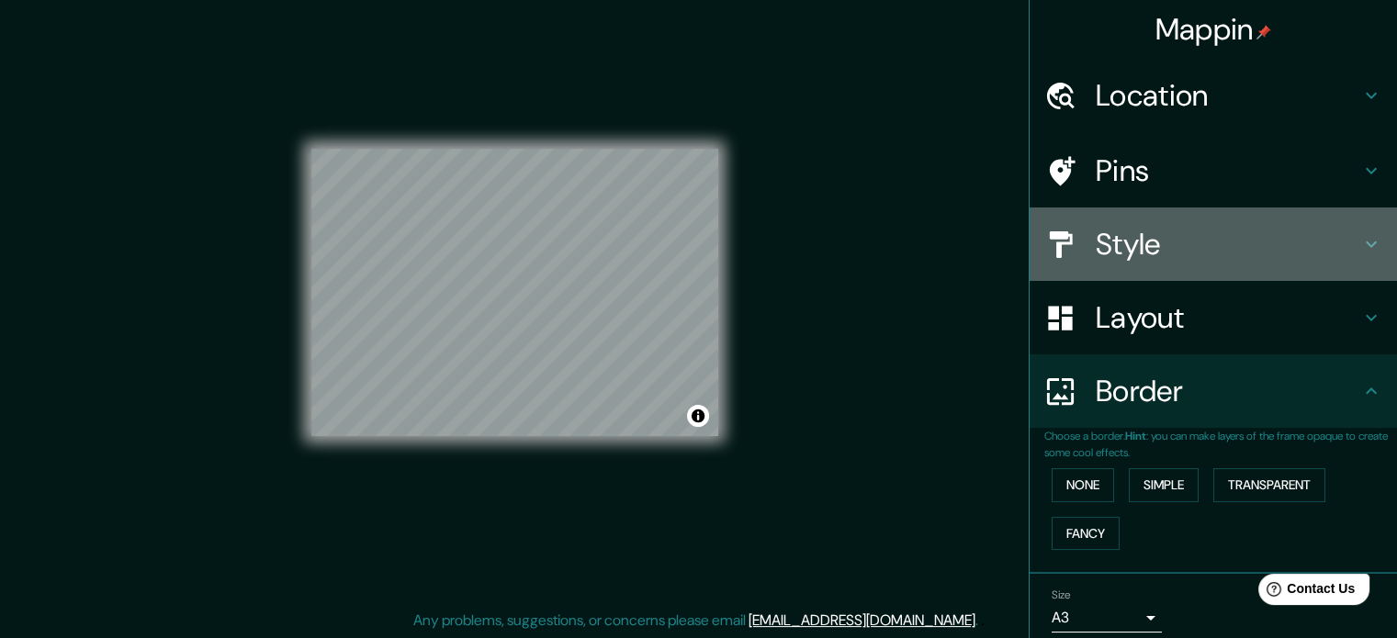
click at [1190, 254] on h4 "Style" at bounding box center [1228, 244] width 265 height 37
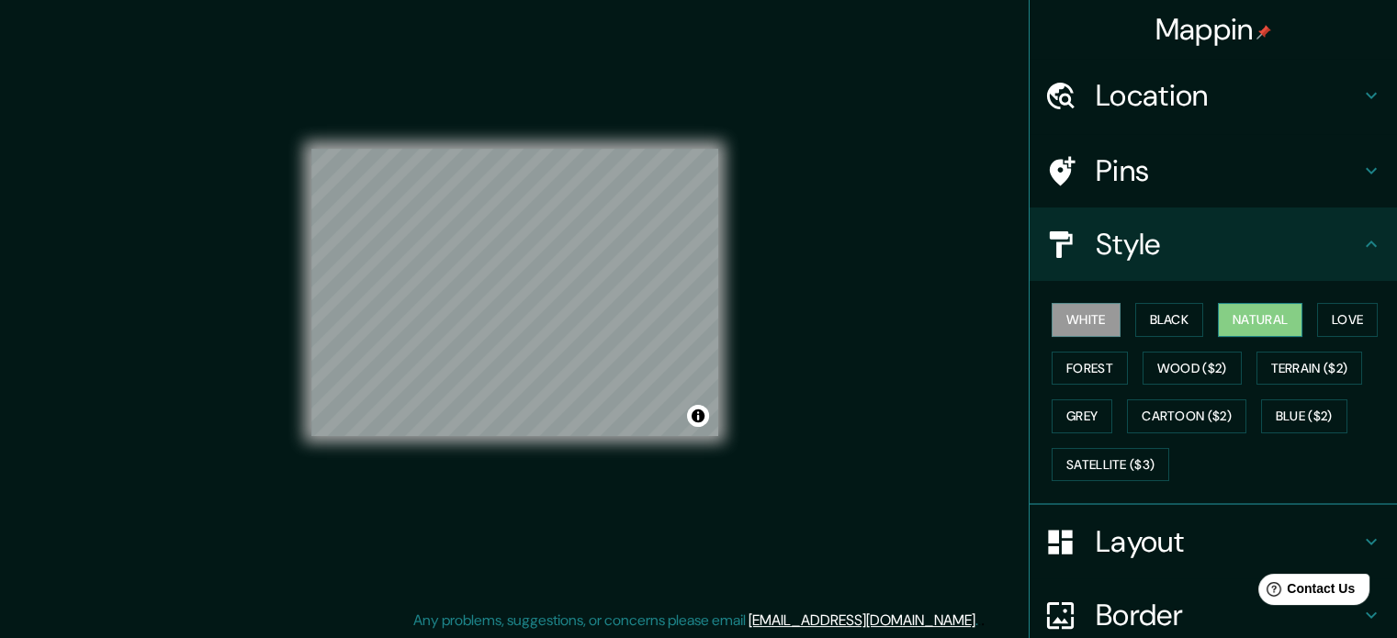
click at [1268, 315] on button "Natural" at bounding box center [1260, 320] width 85 height 34
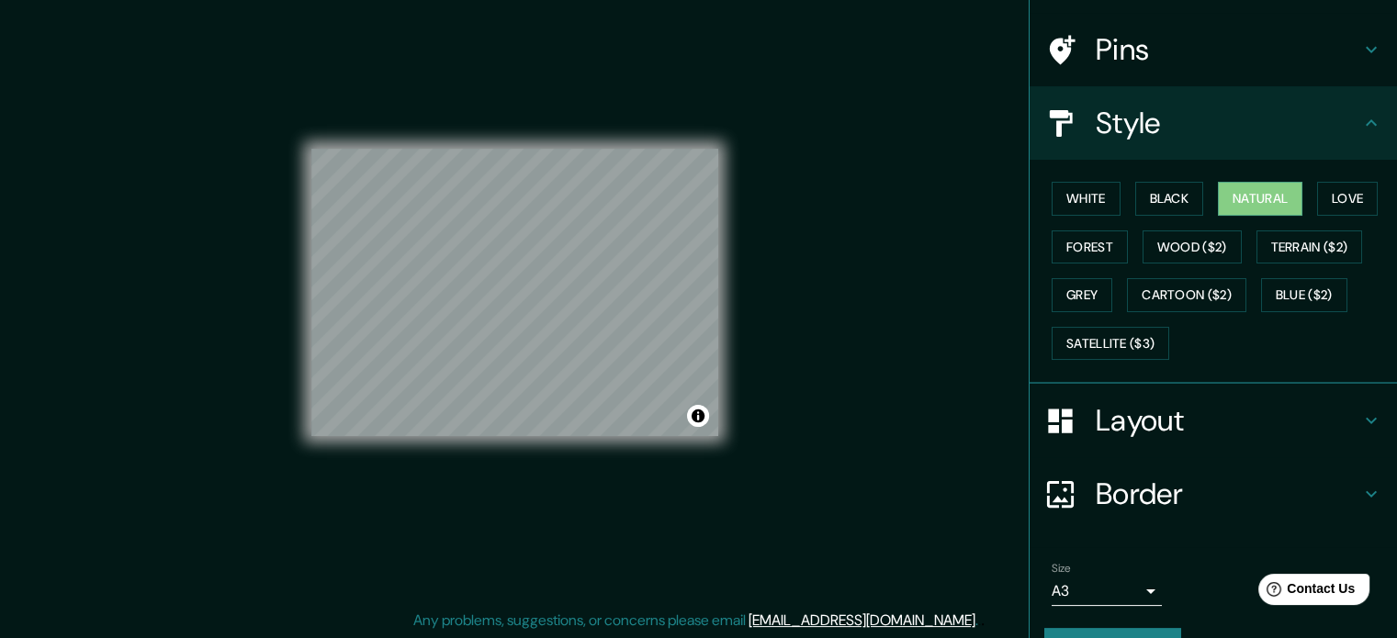
scroll to position [163, 0]
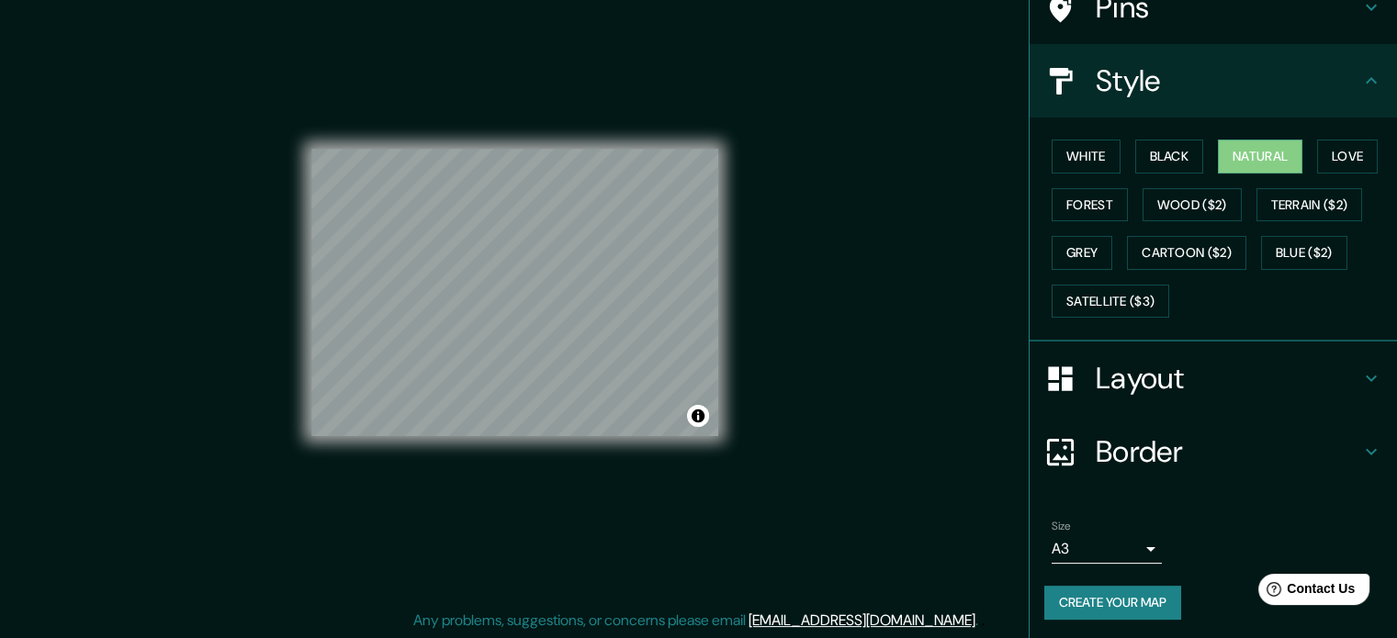
click at [1125, 600] on button "Create your map" at bounding box center [1112, 603] width 137 height 34
click at [1235, 489] on ul "Location [GEOGRAPHIC_DATA], [GEOGRAPHIC_DATA], [GEOGRAPHIC_DATA] Pins Style Whi…" at bounding box center [1213, 268] width 367 height 747
click at [1146, 599] on button "Create your map" at bounding box center [1112, 603] width 137 height 34
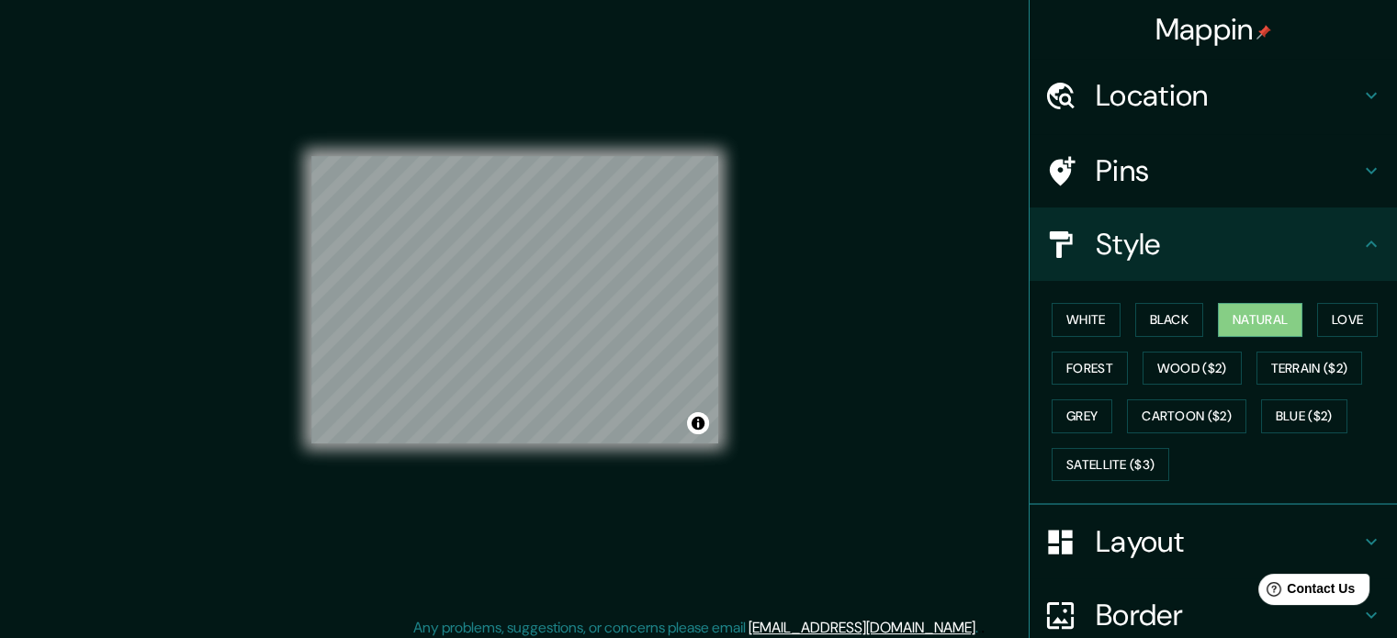
scroll to position [0, 0]
